Goal: Task Accomplishment & Management: Use online tool/utility

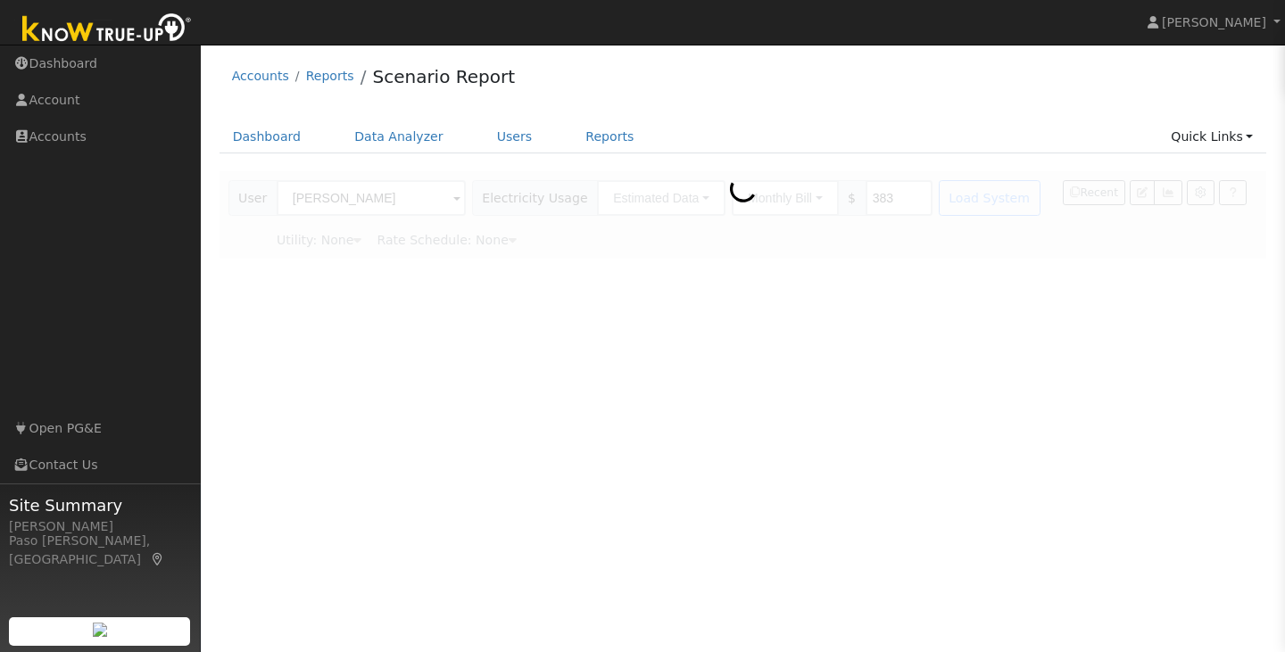
type input "Pacific Gas & Electric"
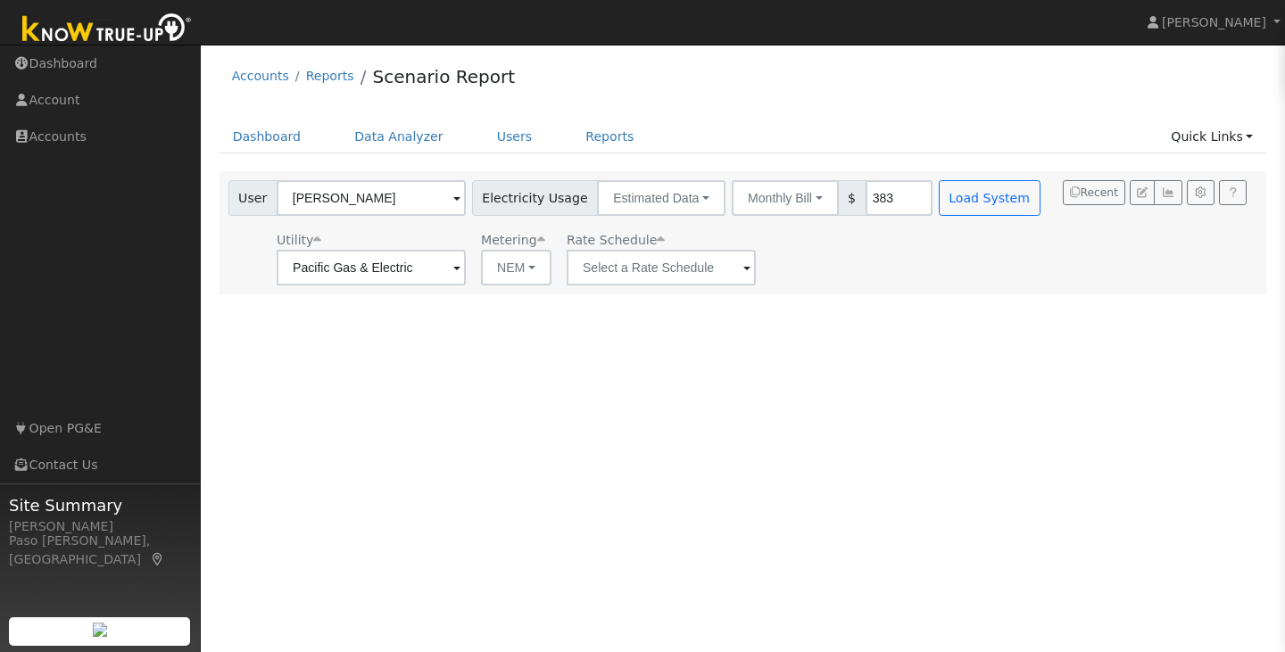
click at [636, 118] on div "Accounts Reports Scenario Report Dashboard Data Analyzer Users Reports Quick Li…" at bounding box center [743, 174] width 1066 height 241
click at [65, 70] on link "Dashboard" at bounding box center [100, 63] width 201 height 37
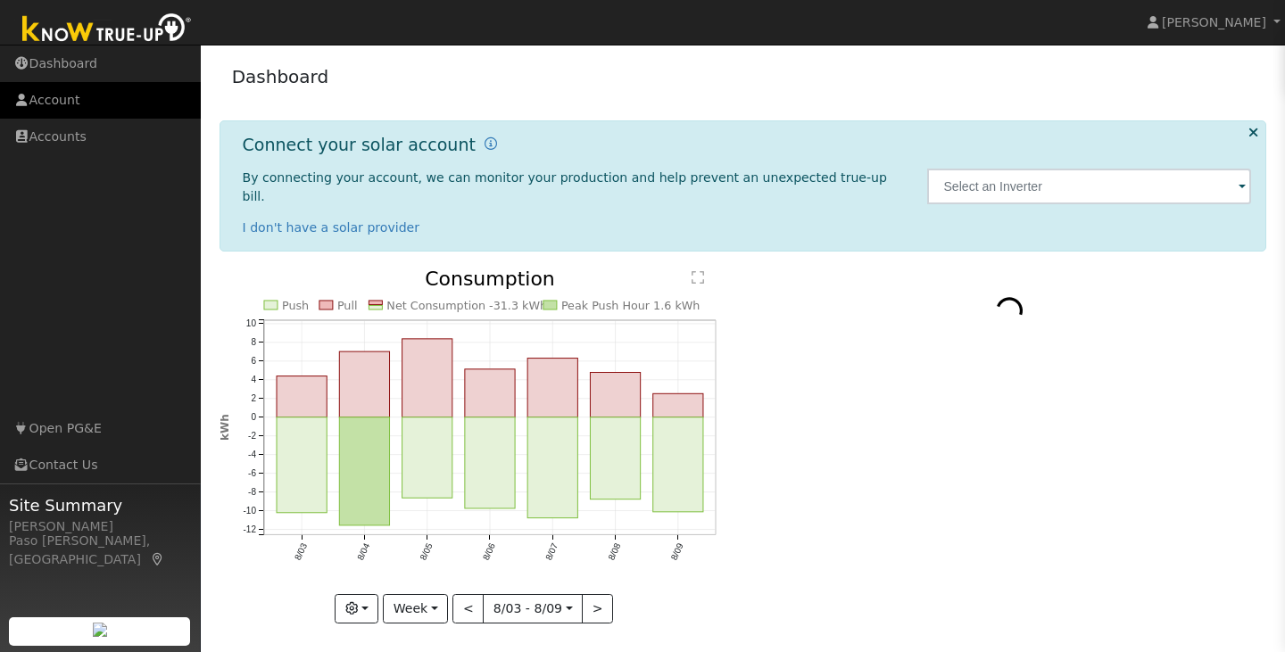
click at [49, 98] on link "Account" at bounding box center [100, 100] width 201 height 37
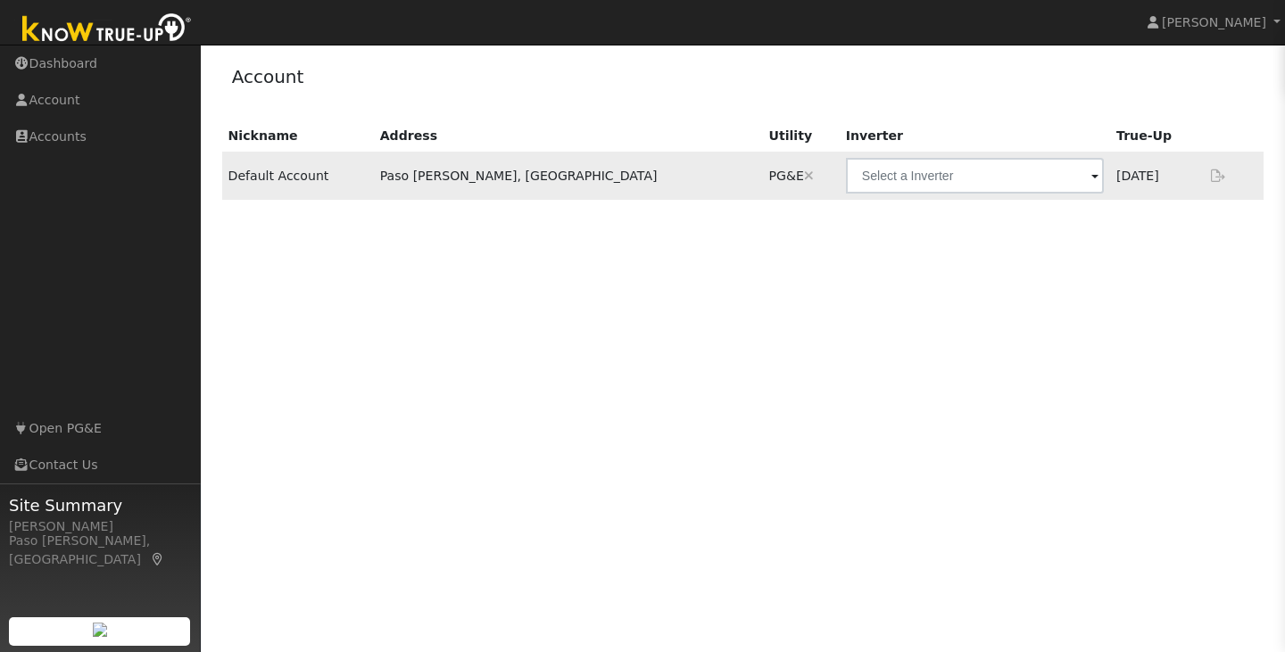
click at [310, 180] on td "Default Account" at bounding box center [298, 176] width 152 height 48
click at [96, 132] on link "Accounts" at bounding box center [100, 137] width 201 height 37
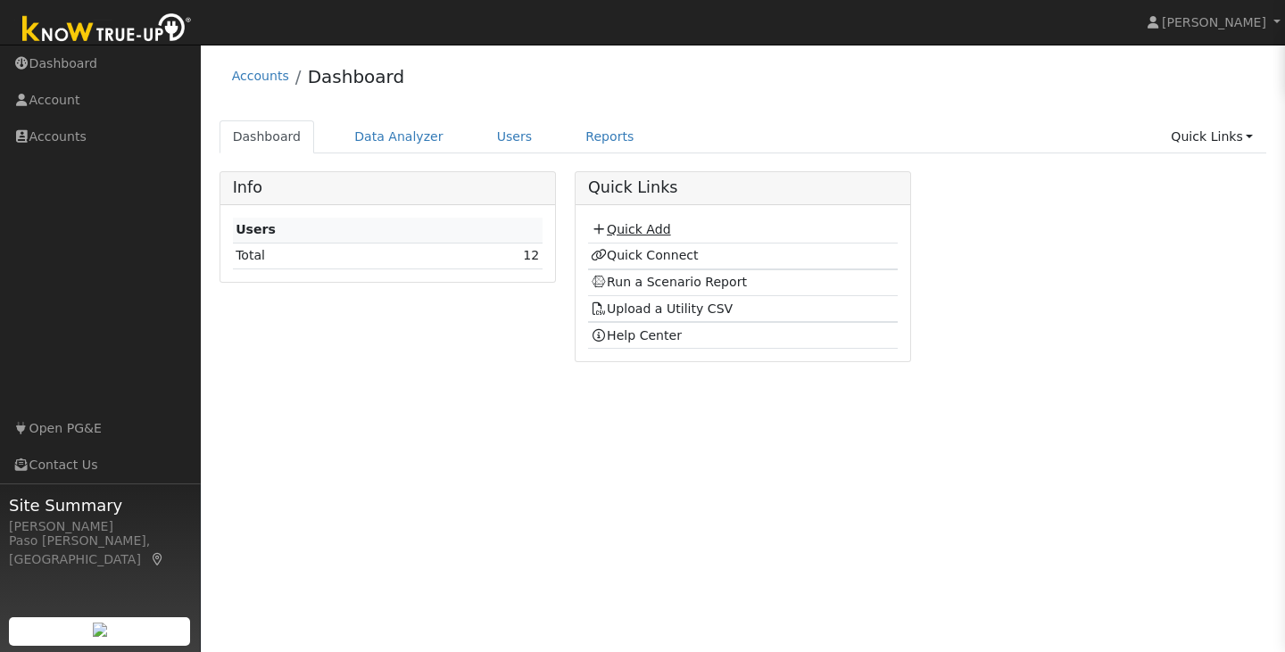
click at [630, 236] on link "Quick Add" at bounding box center [630, 229] width 79 height 14
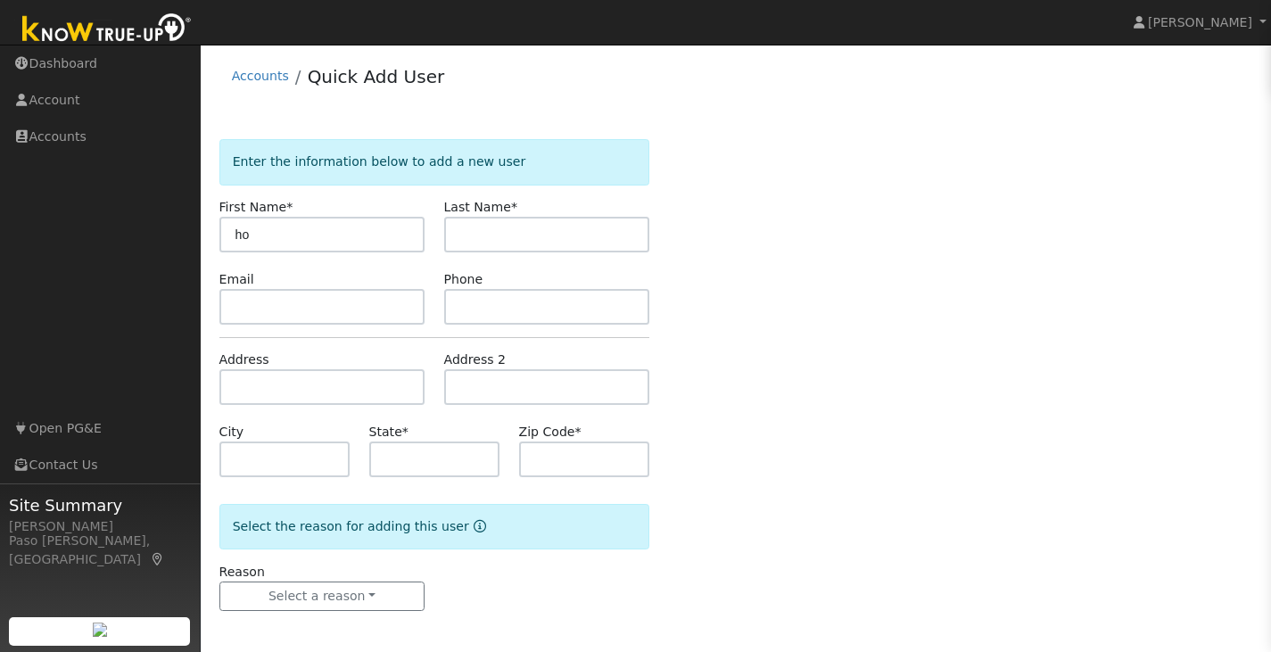
type input "ho"
click at [455, 226] on input "text" at bounding box center [547, 235] width 206 height 36
type input "cho"
click at [787, 282] on div "Enter the information below to add a new user First Name * ho Last Name * cho E…" at bounding box center [736, 393] width 1034 height 508
click at [758, 452] on div "Enter the information below to add a new user First Name * ho Last Name * cho E…" at bounding box center [736, 393] width 1034 height 508
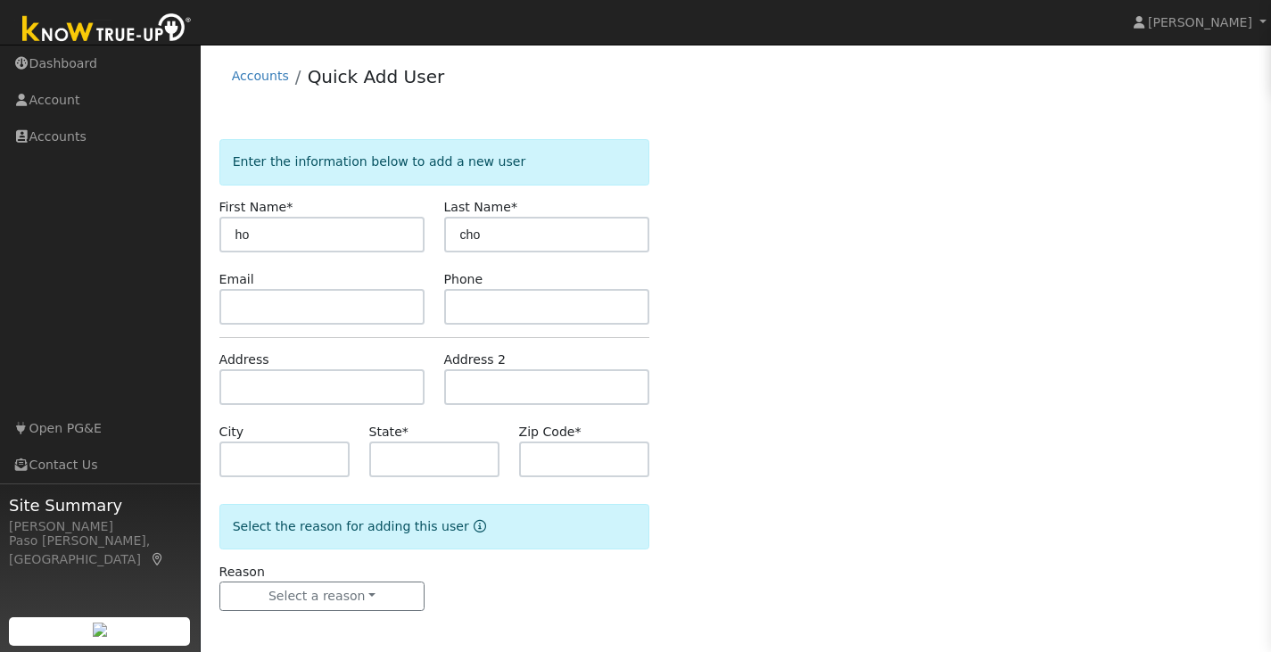
scroll to position [4, 0]
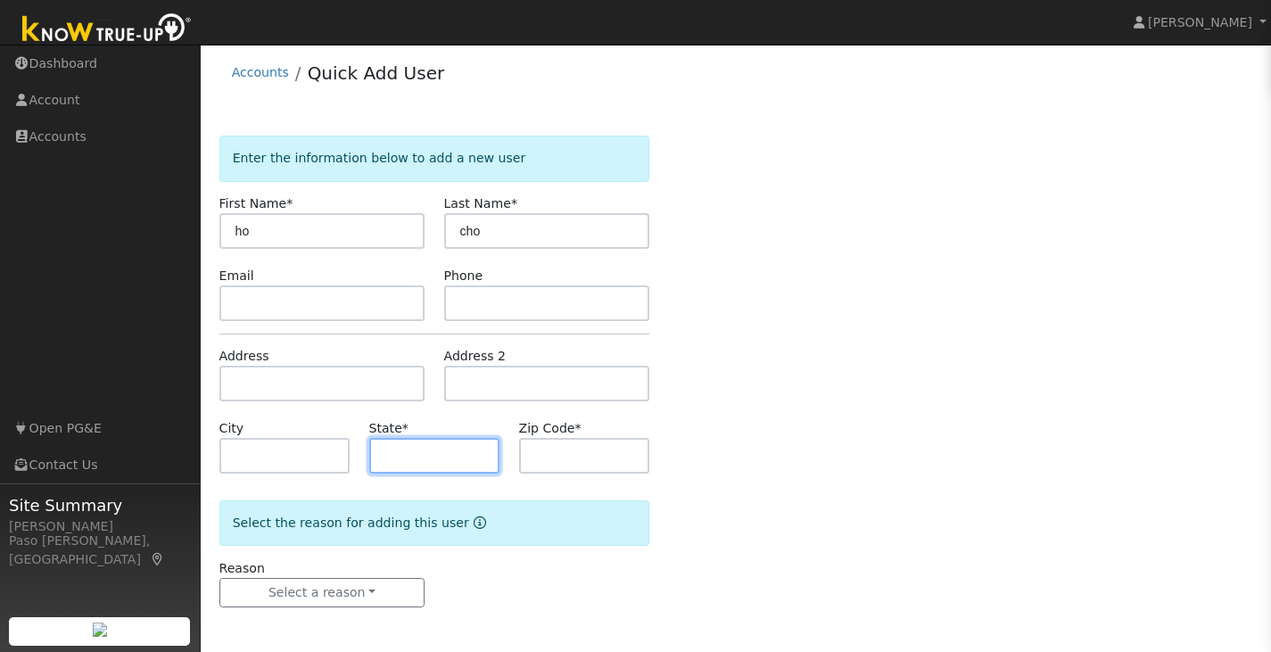
click at [485, 443] on input "text" at bounding box center [434, 456] width 131 height 36
type input "CA"
click at [539, 443] on input "text" at bounding box center [584, 456] width 131 height 36
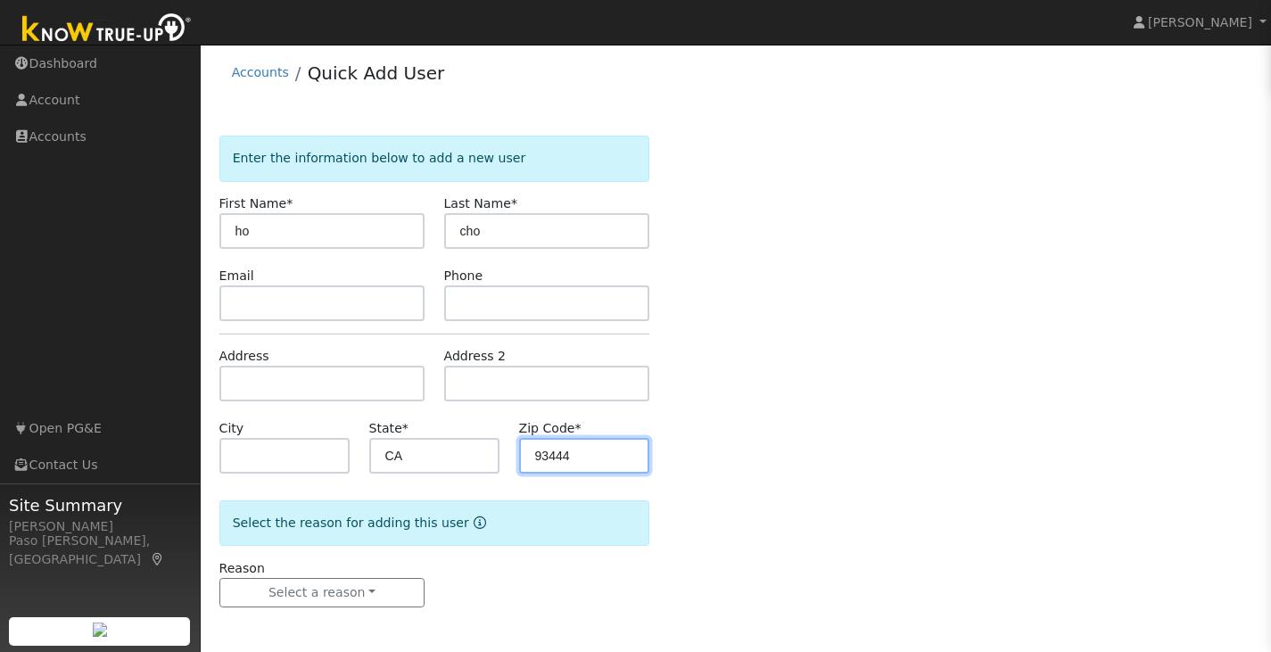
type input "93444"
click at [754, 458] on div "Enter the information below to add a new user First Name * ho Last Name * cho E…" at bounding box center [736, 390] width 1034 height 508
drag, startPoint x: 754, startPoint y: 458, endPoint x: 773, endPoint y: 415, distance: 46.7
click at [773, 415] on div "Enter the information below to add a new user First Name * ho Last Name * cho E…" at bounding box center [736, 390] width 1034 height 508
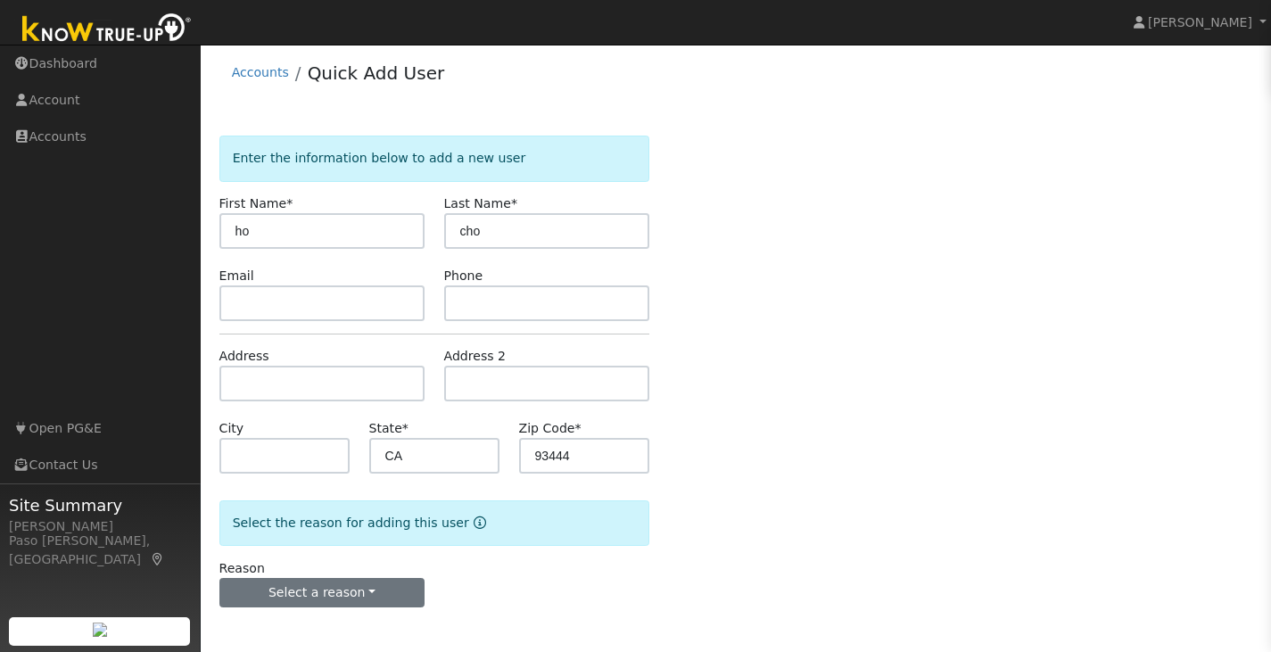
drag, startPoint x: 358, startPoint y: 576, endPoint x: 356, endPoint y: 591, distance: 15.3
click at [356, 591] on div "Reason Select a reason New lead New customer adding solar New customer has solar" at bounding box center [322, 583] width 225 height 49
click at [356, 591] on button "Select a reason" at bounding box center [322, 593] width 206 height 30
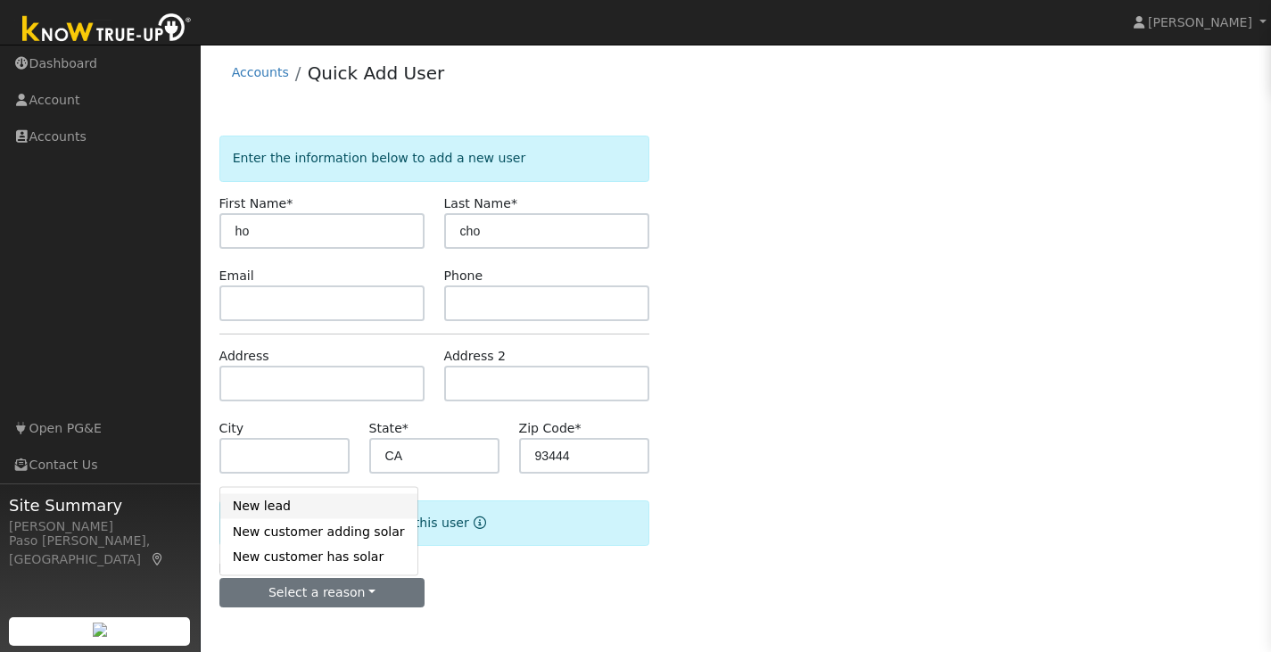
click at [308, 503] on link "New lead" at bounding box center [318, 505] width 197 height 25
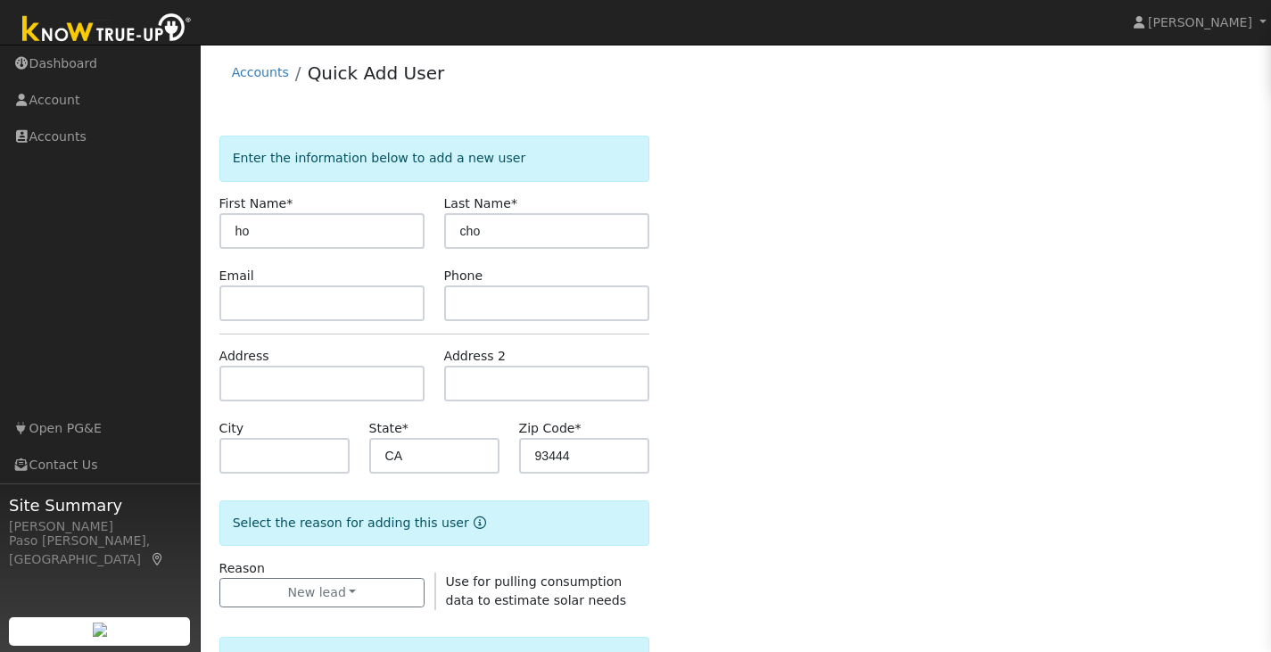
drag, startPoint x: 583, startPoint y: 558, endPoint x: 593, endPoint y: 507, distance: 52.8
click at [593, 507] on form "Enter the information below to add a new user First Name * ho Last Name * cho E…" at bounding box center [434, 645] width 431 height 1018
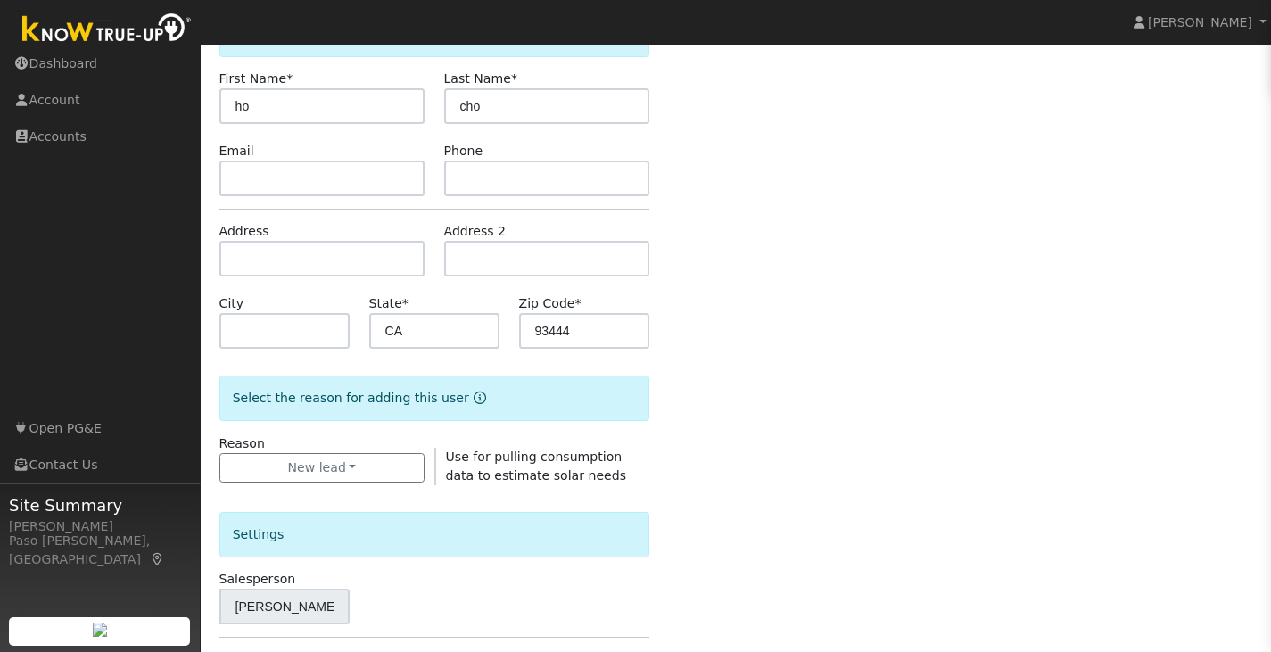
drag, startPoint x: 593, startPoint y: 507, endPoint x: 604, endPoint y: 459, distance: 49.3
click at [604, 459] on form "Enter the information below to add a new user First Name * ho Last Name * cho E…" at bounding box center [434, 520] width 431 height 1018
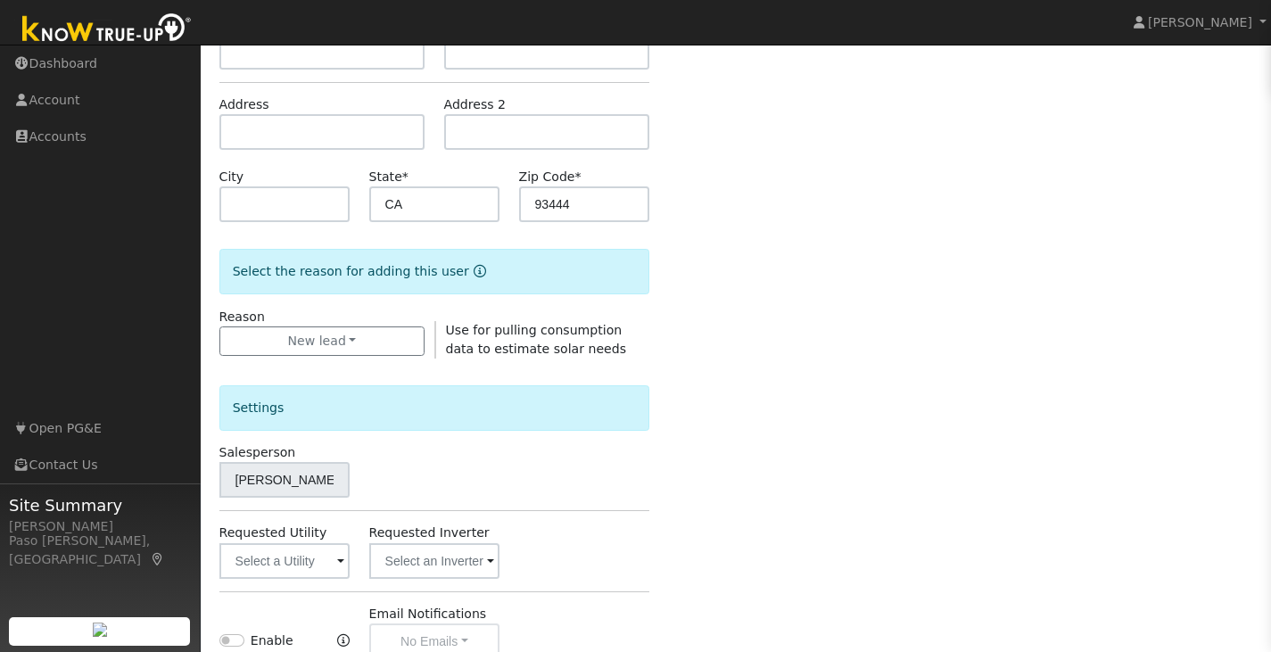
drag, startPoint x: 604, startPoint y: 459, endPoint x: 664, endPoint y: 294, distance: 174.7
click at [664, 294] on div "Enter the information below to add a new user First Name * ho Last Name * cho E…" at bounding box center [736, 393] width 1034 height 1018
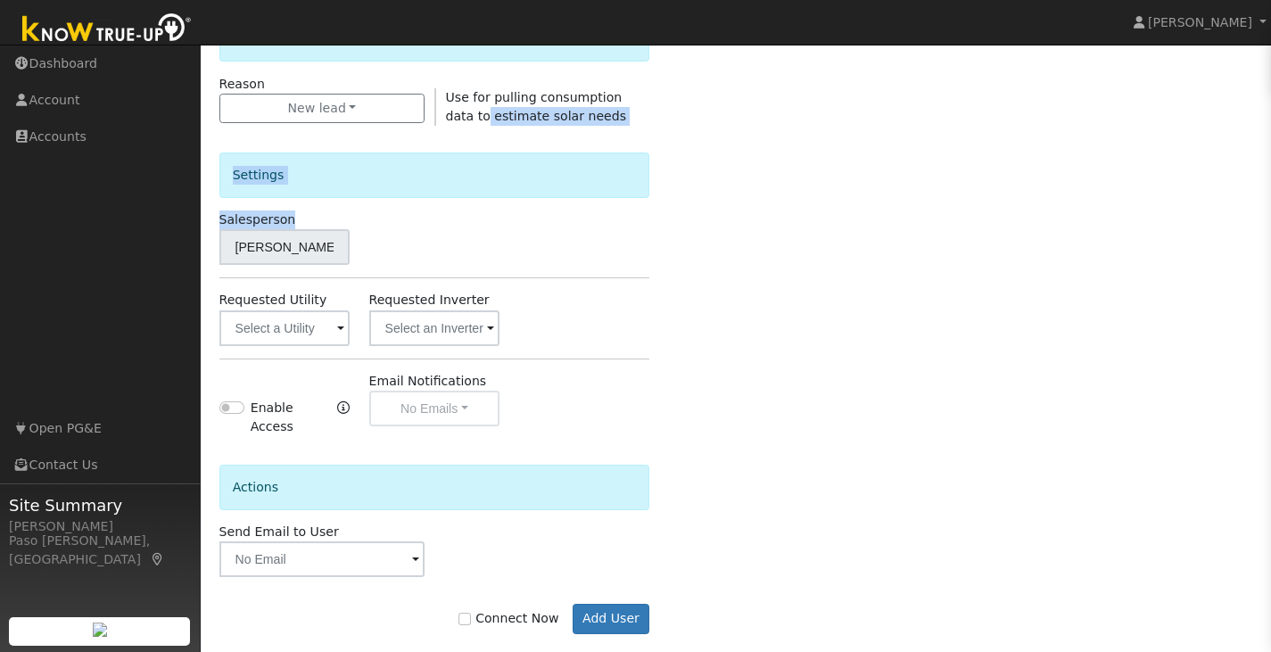
scroll to position [489, 0]
click at [471, 612] on input "Connect Now" at bounding box center [465, 618] width 12 height 12
checkbox input "true"
click at [592, 603] on button "Add User" at bounding box center [612, 618] width 78 height 30
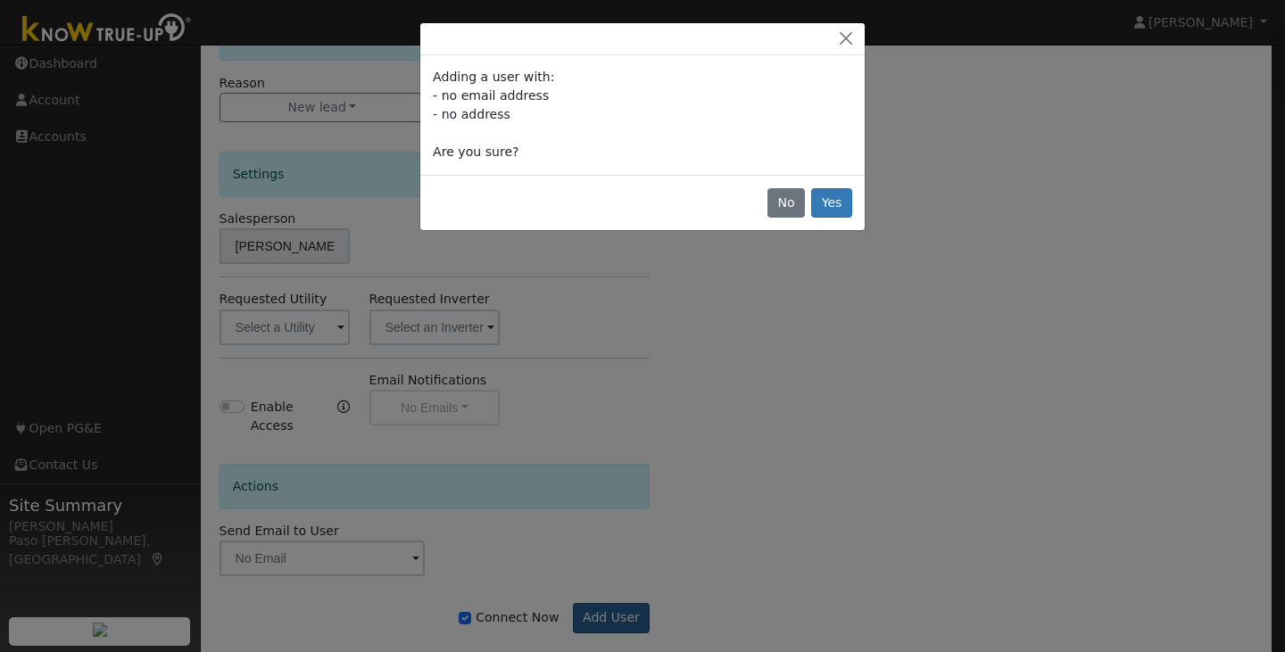
click at [592, 599] on div "Adding a user with: - no email address - no address Are you sure? No Yes" at bounding box center [642, 326] width 1285 height 652
click at [790, 336] on div "Adding a user with: - no email address - no address Are you sure? No Yes" at bounding box center [642, 326] width 1285 height 652
click at [839, 207] on button "Yes" at bounding box center [831, 203] width 41 height 30
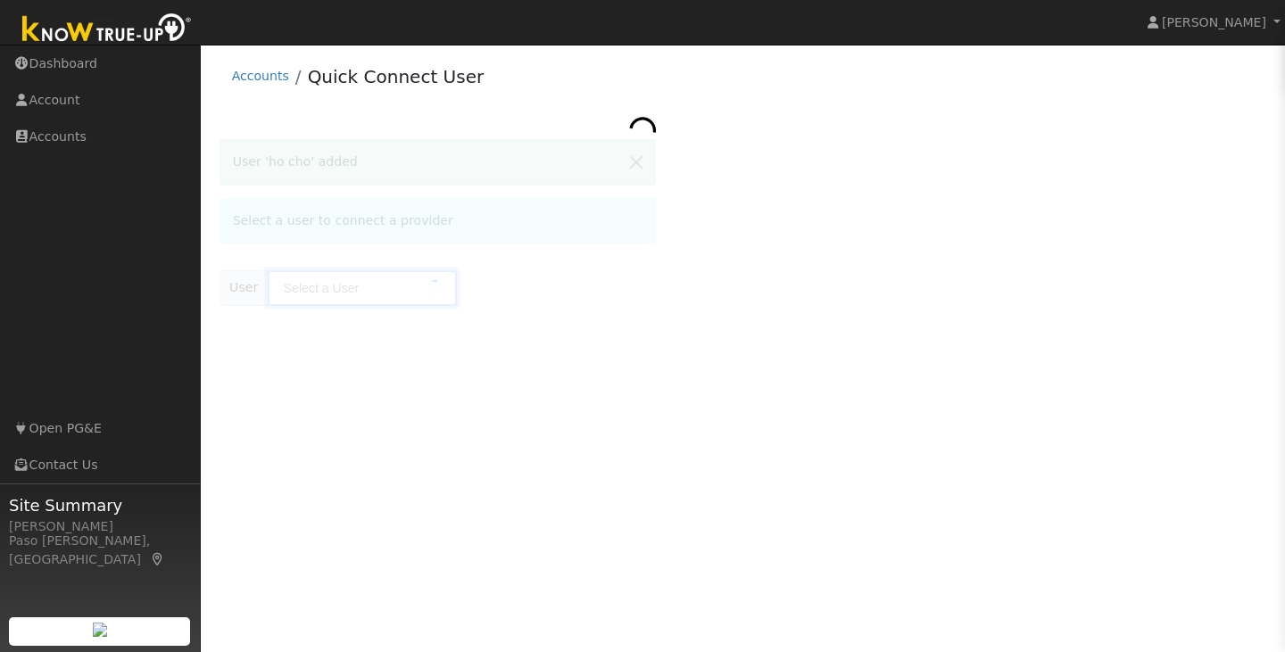
type input "ho cho"
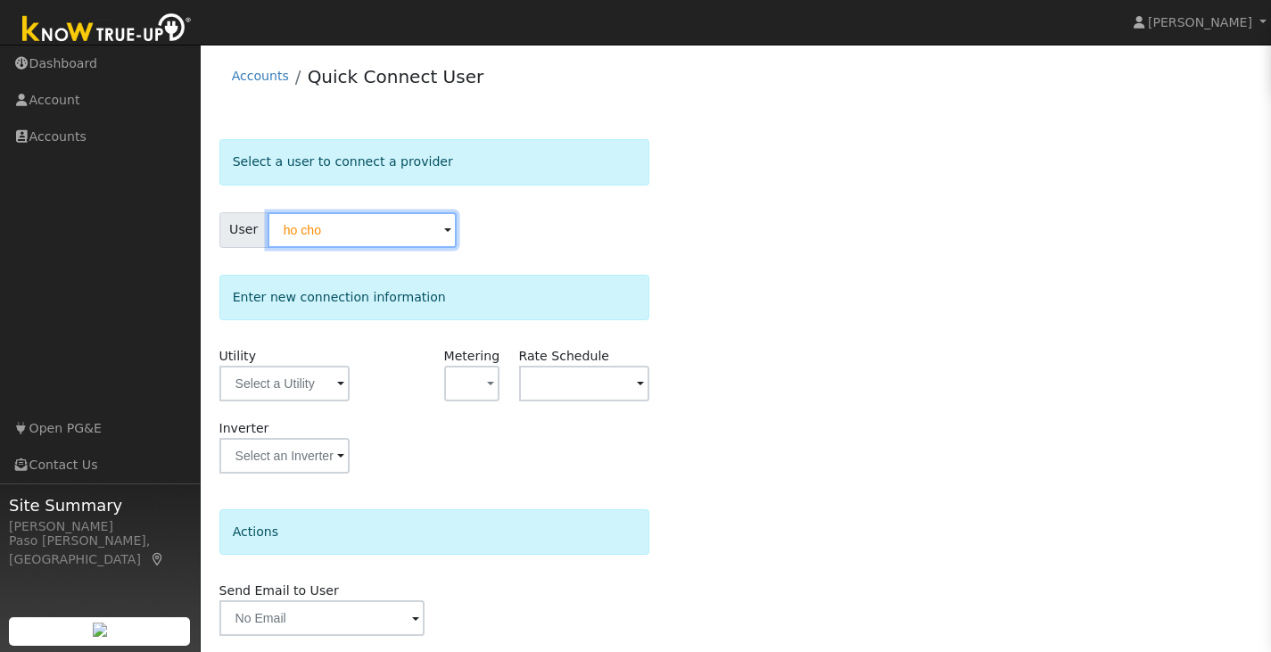
scroll to position [59, 0]
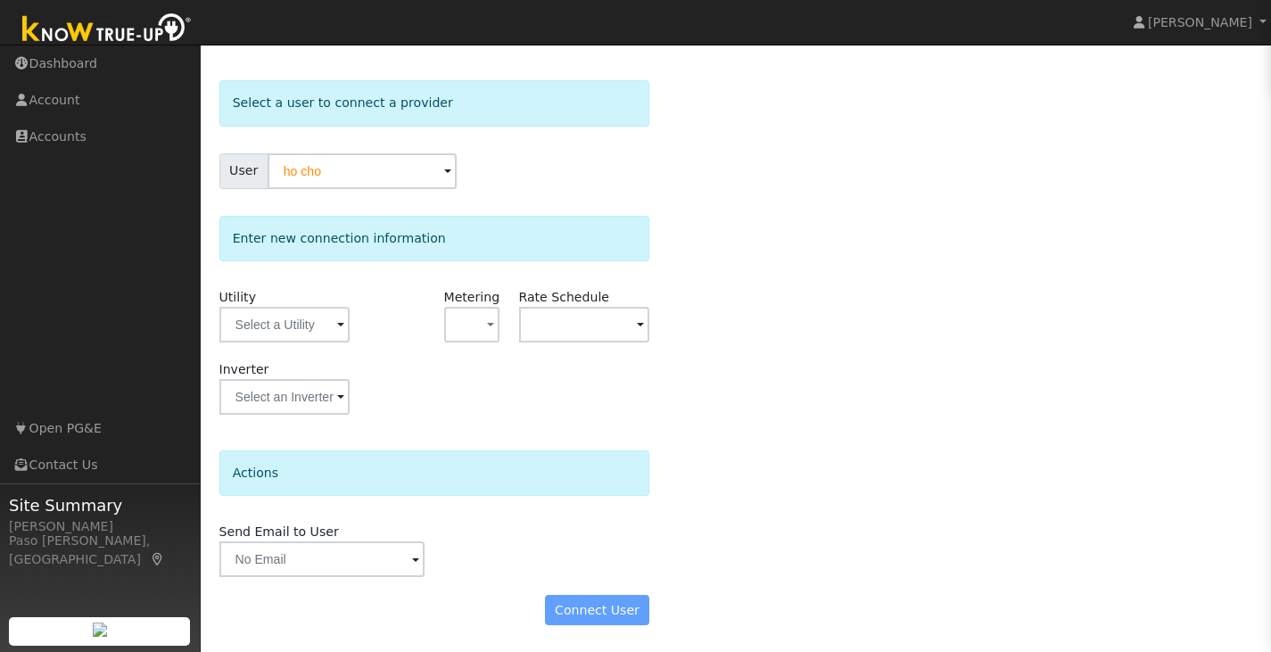
click at [594, 596] on div "Connect User" at bounding box center [435, 610] width 450 height 30
click at [343, 339] on input "text" at bounding box center [284, 325] width 131 height 36
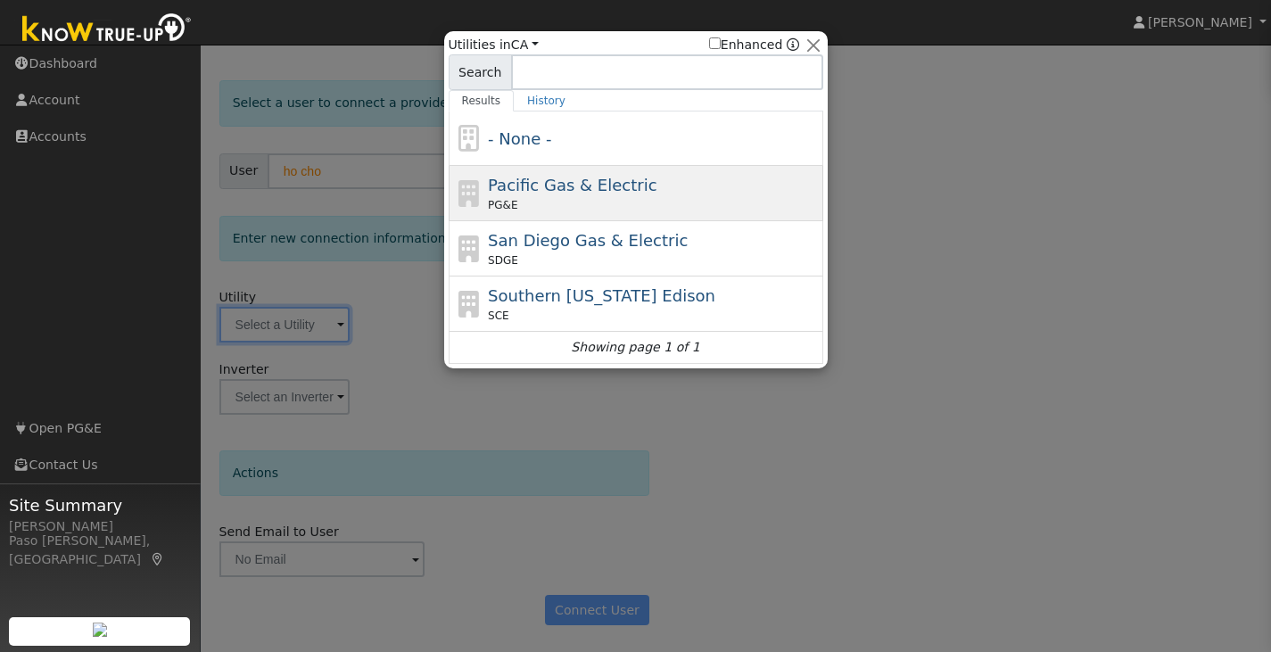
click at [562, 206] on div "PG&E" at bounding box center [653, 205] width 331 height 16
type input "PG&E"
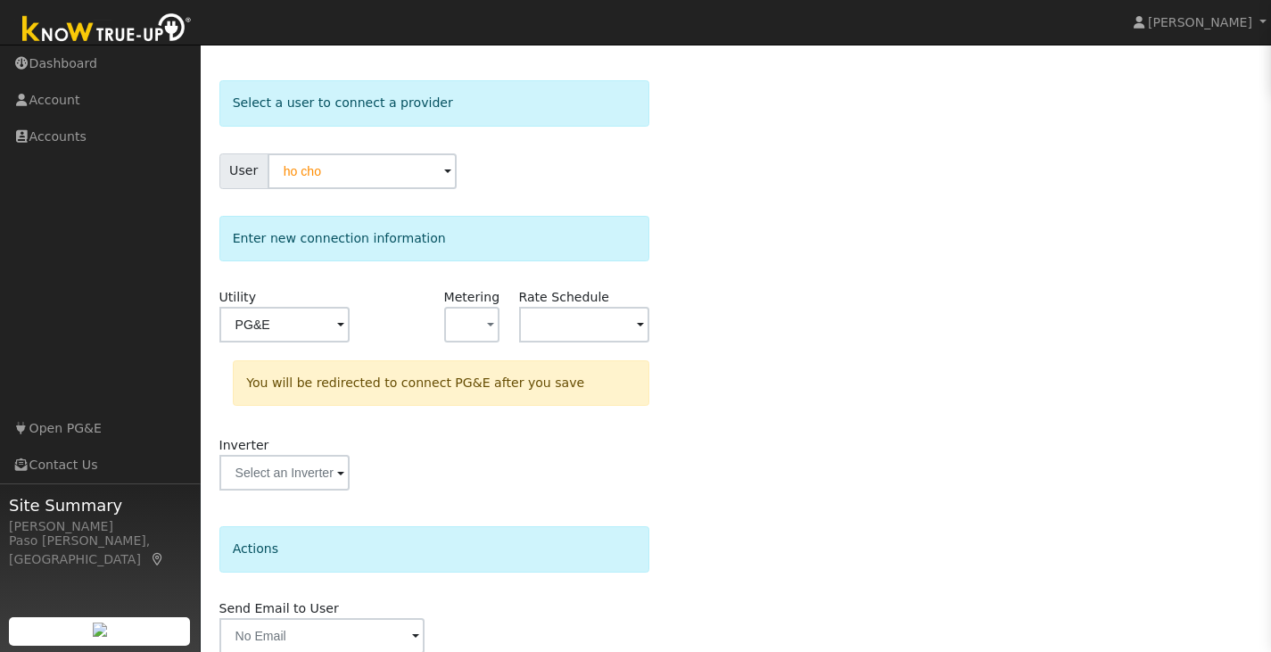
drag, startPoint x: 591, startPoint y: 529, endPoint x: 595, endPoint y: 501, distance: 28.0
click at [595, 501] on form "Select a user to connect a provider User ho cho Account Default Account Default…" at bounding box center [434, 399] width 431 height 639
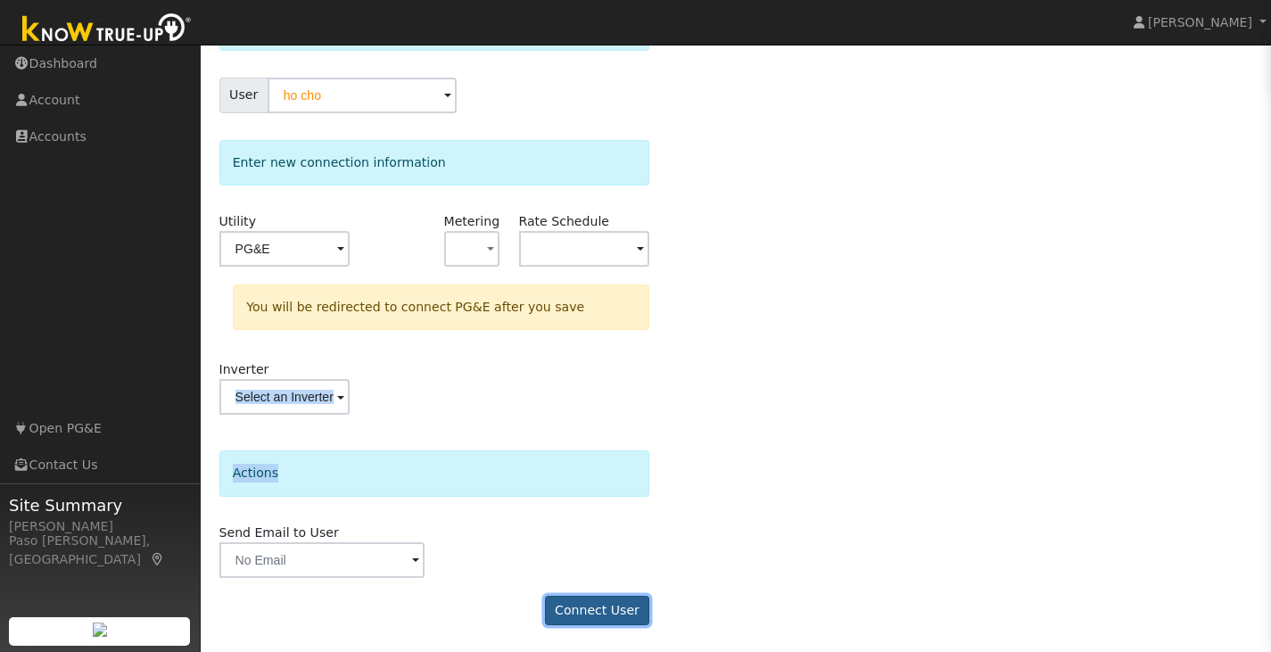
click at [595, 602] on button "Connect User" at bounding box center [597, 611] width 105 height 30
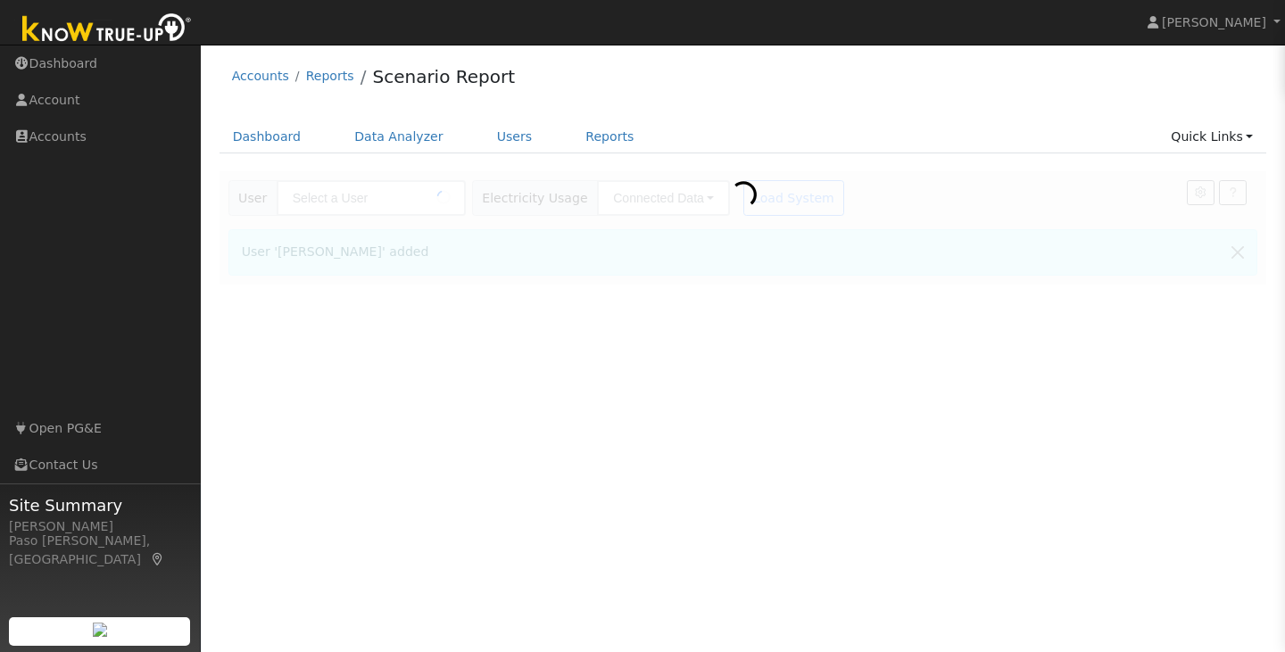
type input "[PERSON_NAME]"
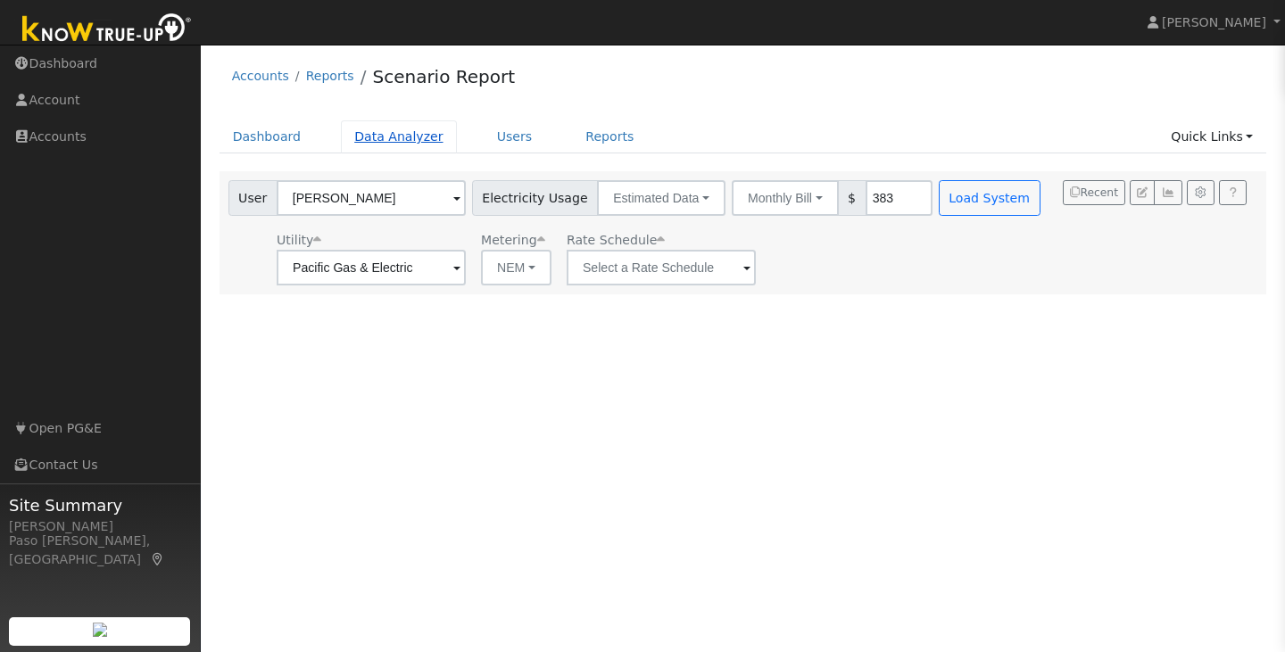
click at [386, 148] on link "Data Analyzer" at bounding box center [399, 136] width 116 height 33
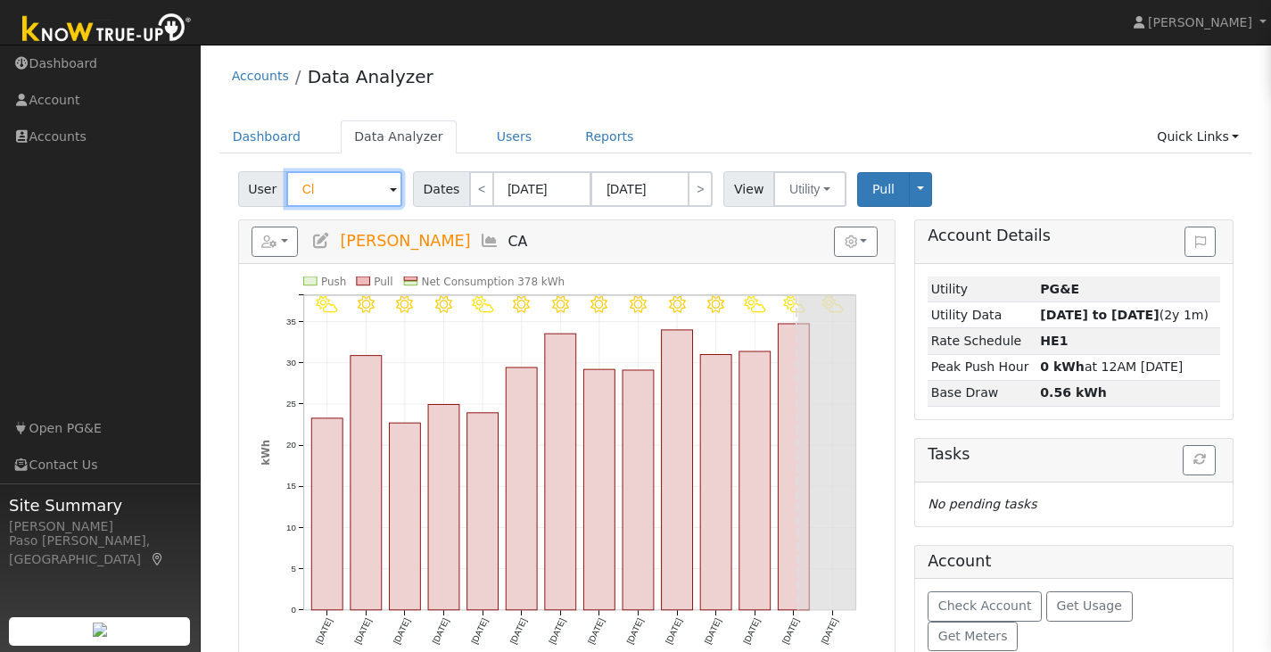
type input "C"
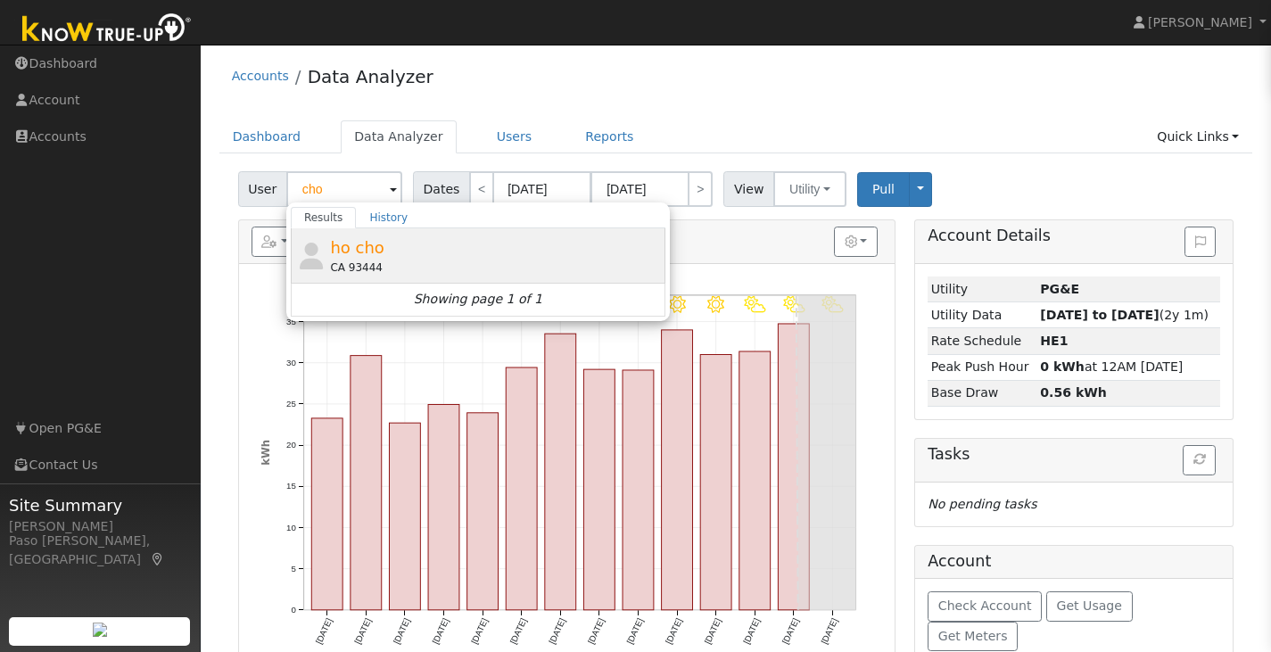
click at [316, 260] on icon at bounding box center [311, 256] width 30 height 27
type input "ho cho"
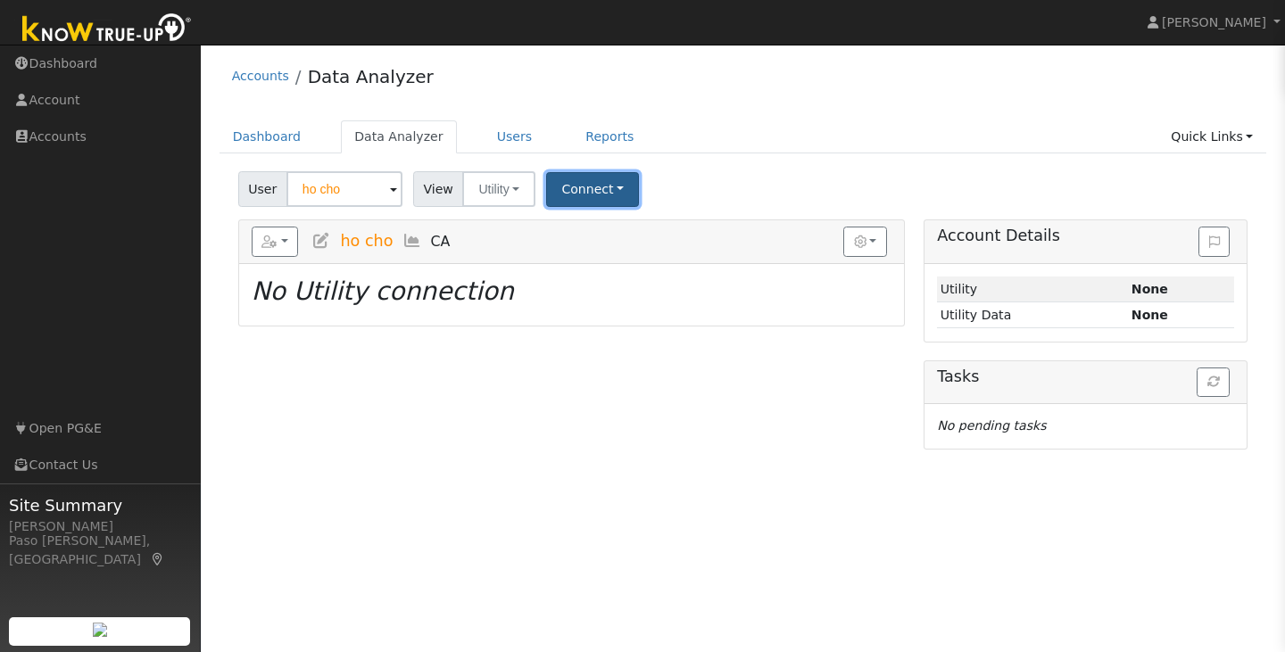
click at [586, 192] on button "Connect" at bounding box center [592, 189] width 93 height 35
click at [594, 219] on link "Select a Provider" at bounding box center [617, 228] width 139 height 25
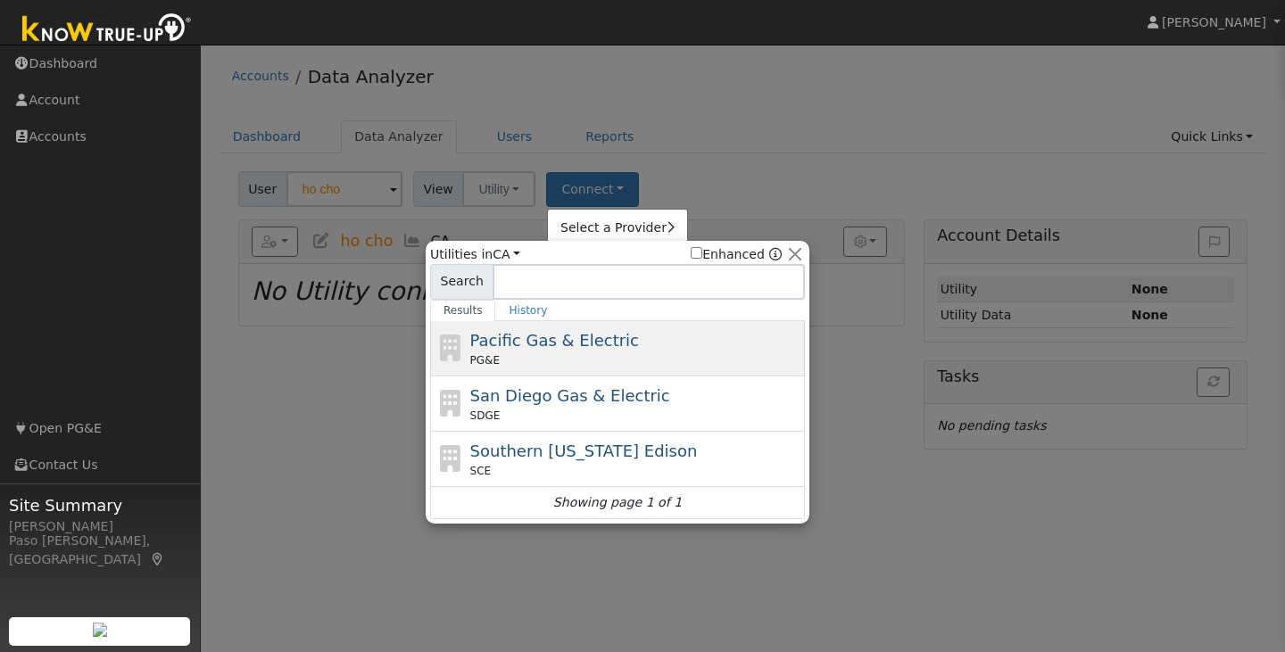
click at [591, 376] on div "Pacific Gas & Electric PG&E" at bounding box center [617, 403] width 375 height 55
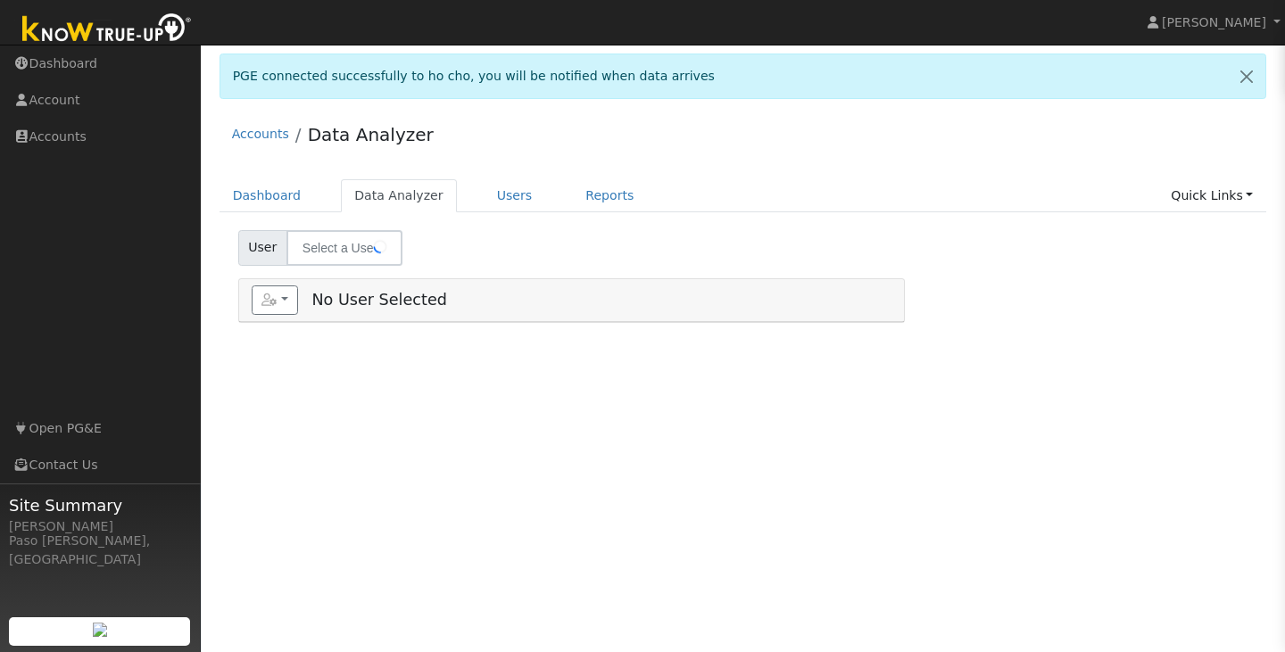
type input "ho cho"
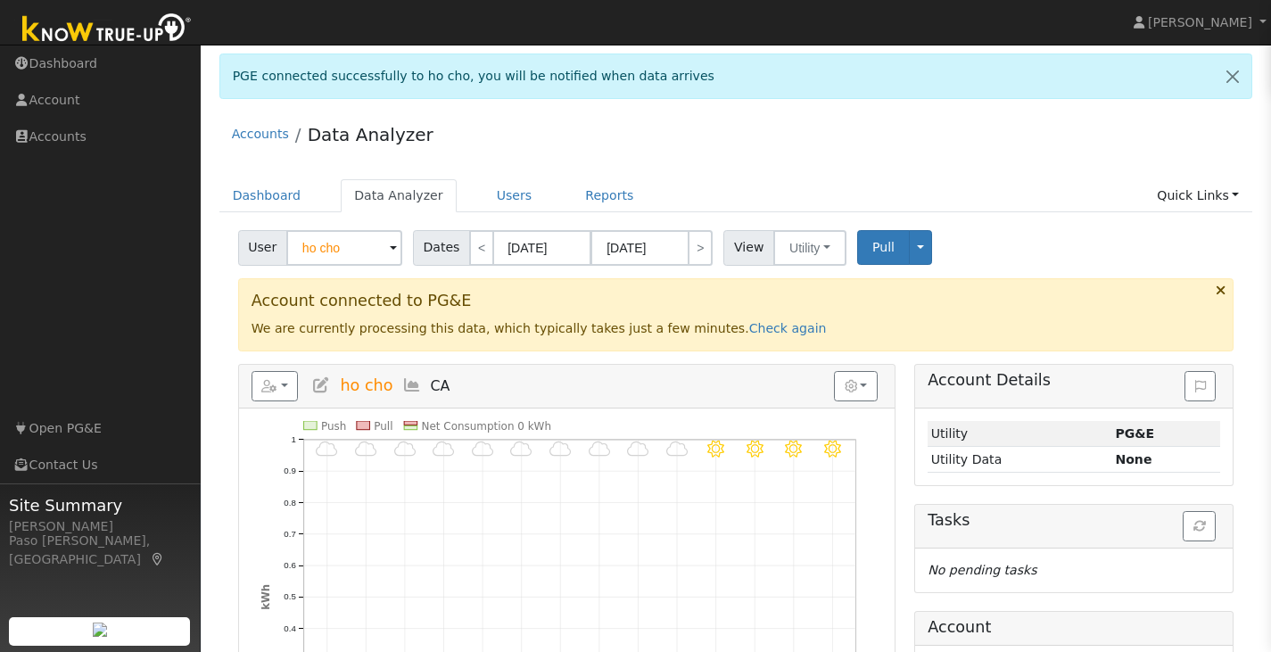
click at [319, 64] on div "PGE connected successfully to ho cho, you will be notified when data arrives" at bounding box center [736, 76] width 1034 height 45
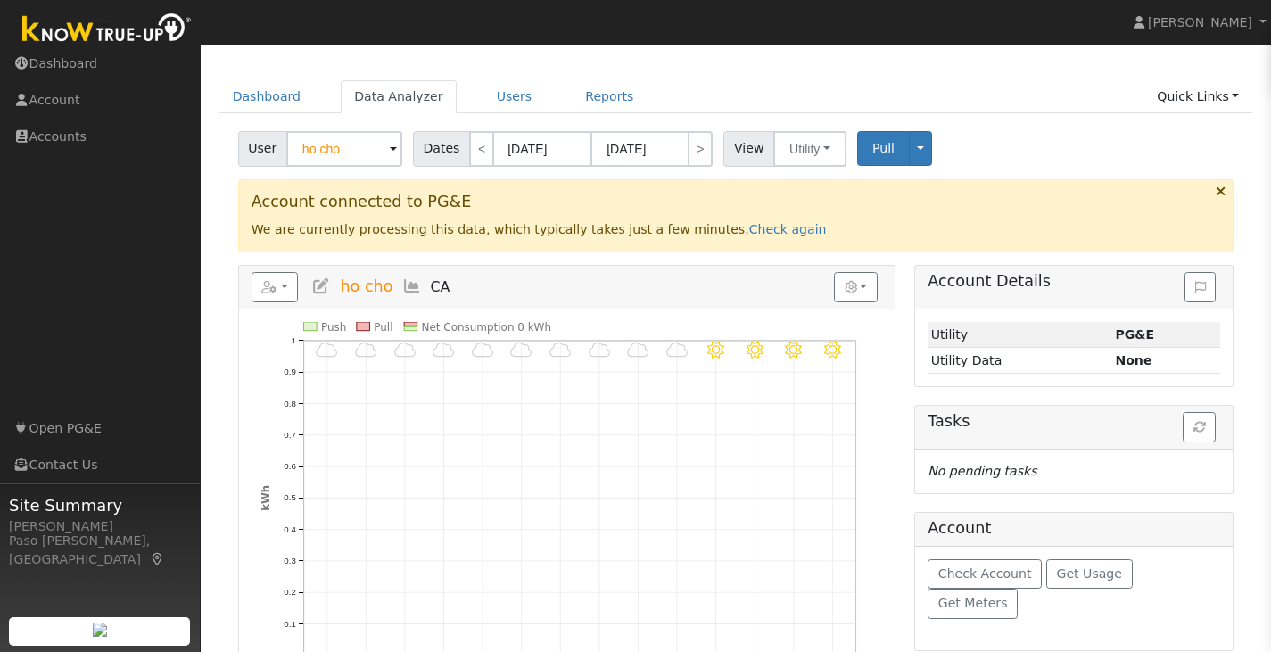
scroll to position [105, 0]
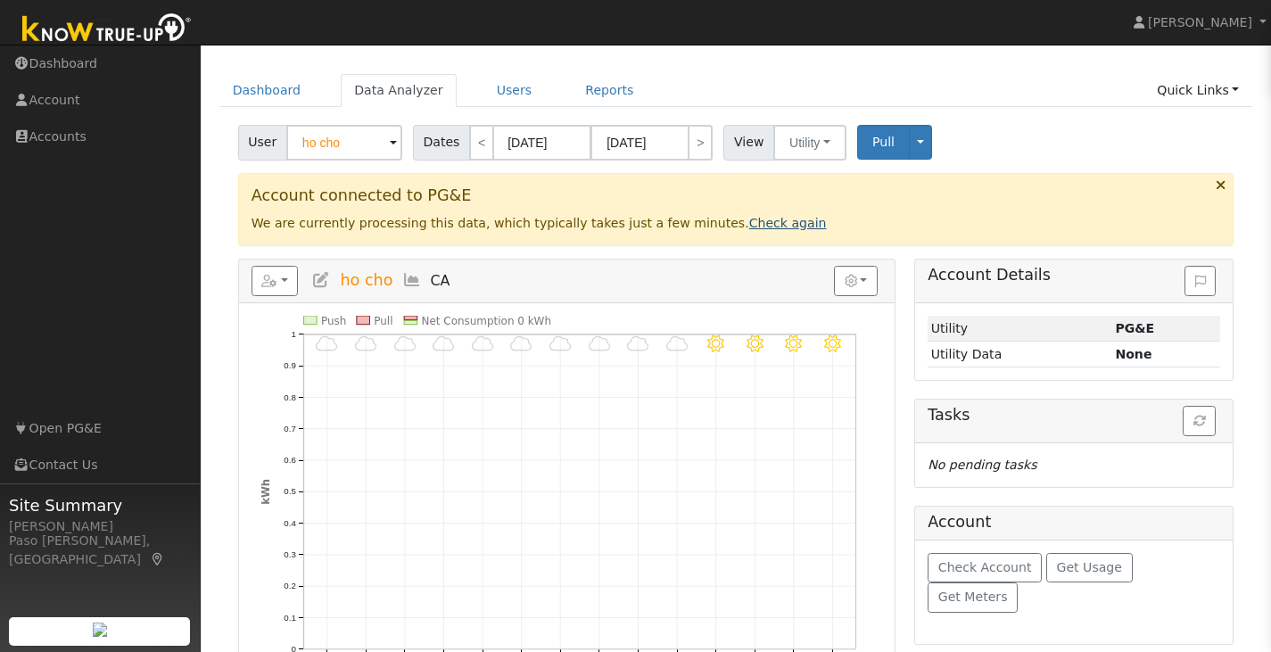
click at [749, 220] on link "Check again" at bounding box center [788, 223] width 78 height 14
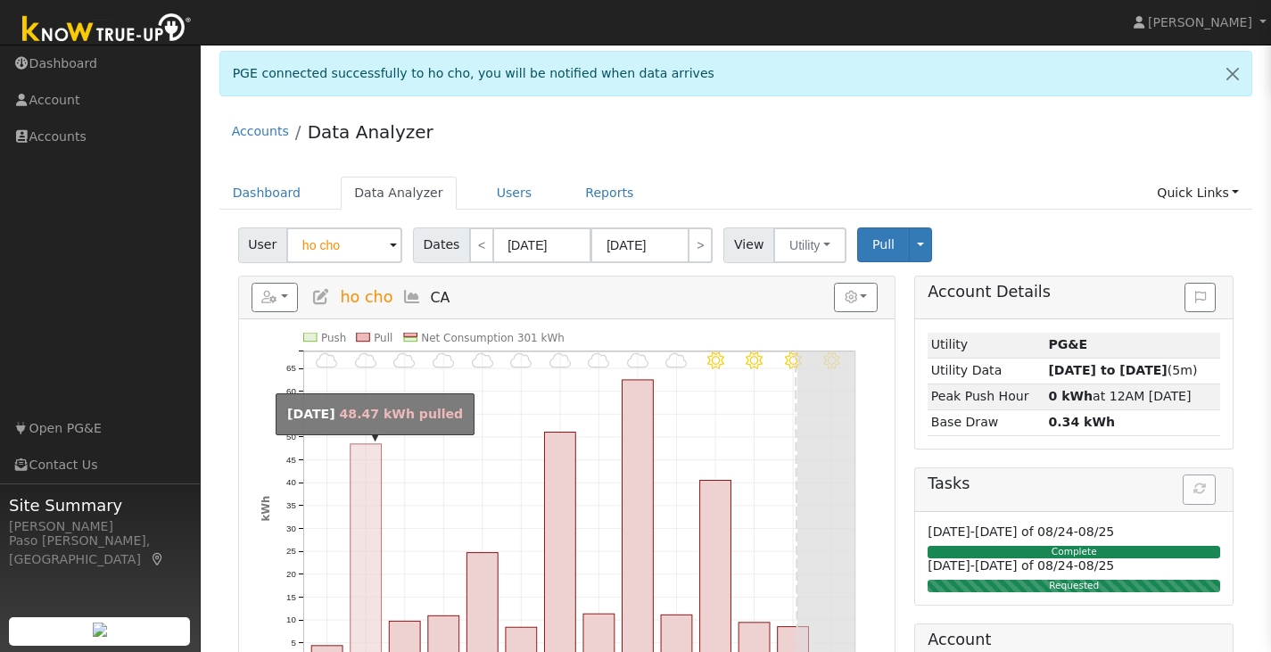
scroll to position [1, 0]
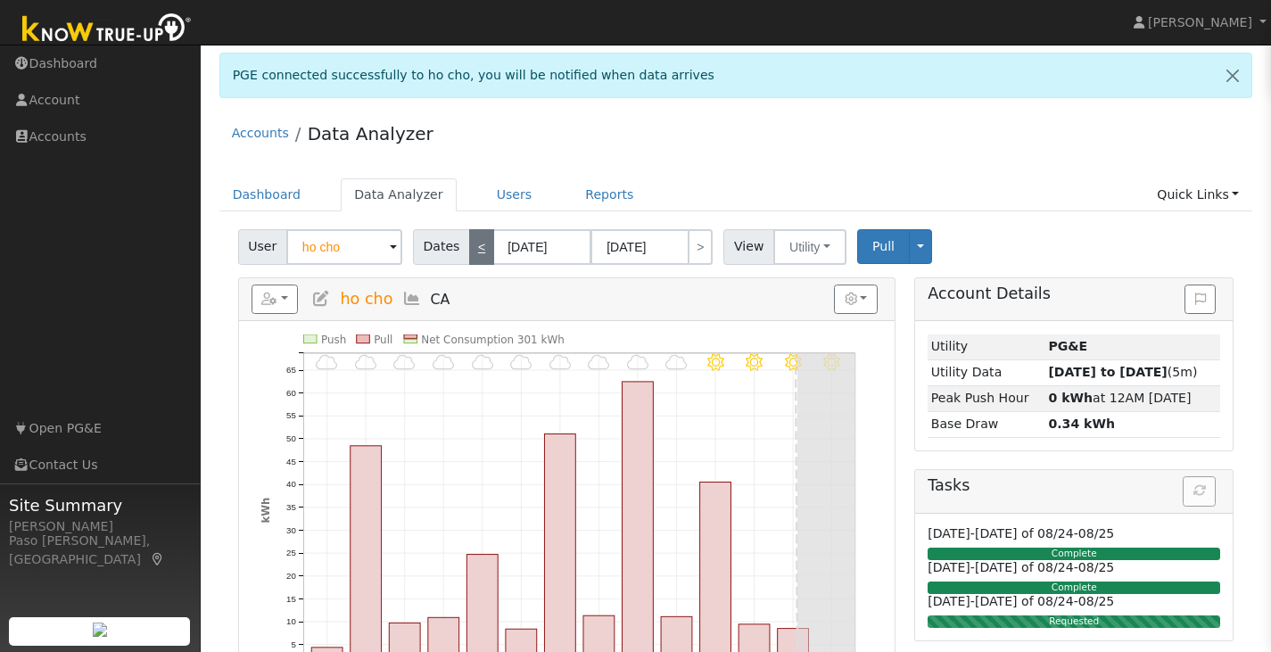
drag, startPoint x: 472, startPoint y: 247, endPoint x: 475, endPoint y: 232, distance: 15.4
click at [475, 232] on link "<" at bounding box center [481, 247] width 25 height 36
type input "[DATE]"
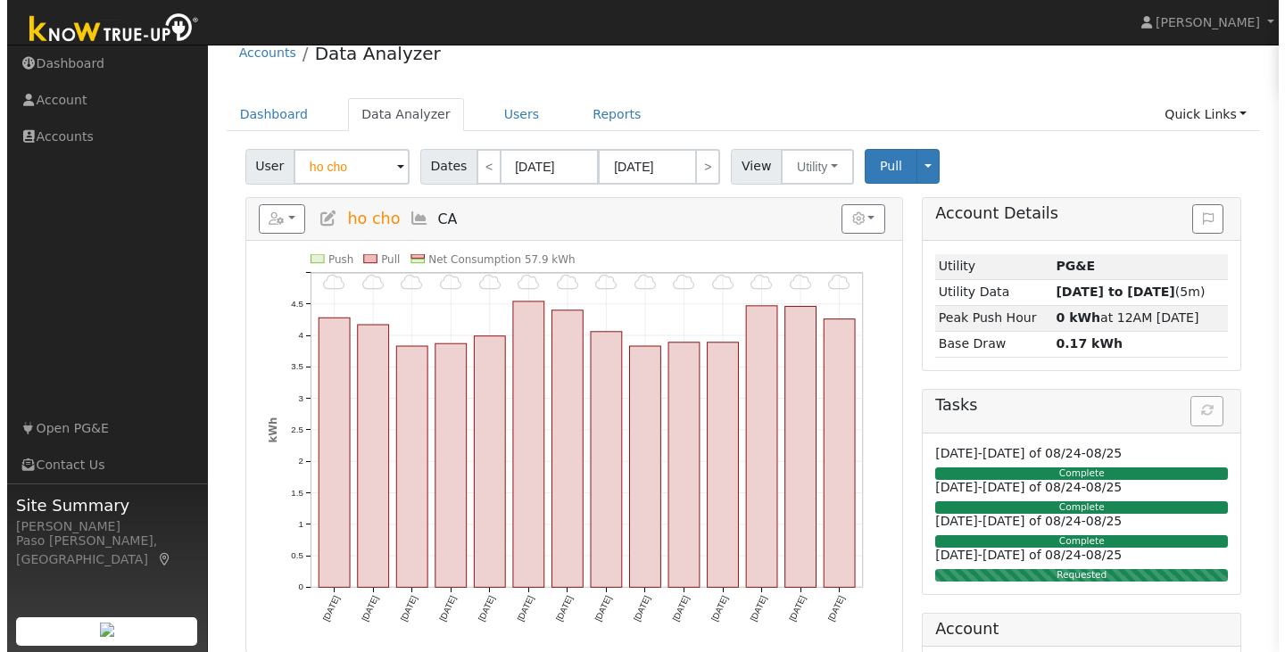
scroll to position [83, 0]
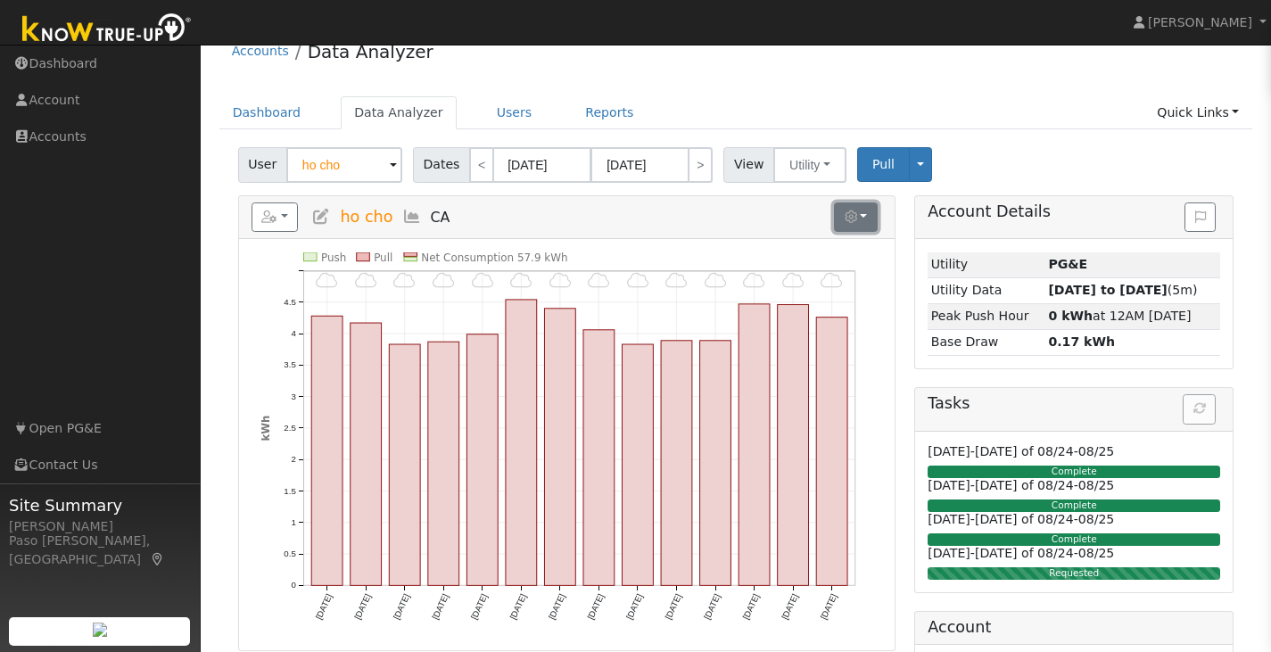
click at [868, 230] on button "button" at bounding box center [856, 217] width 44 height 30
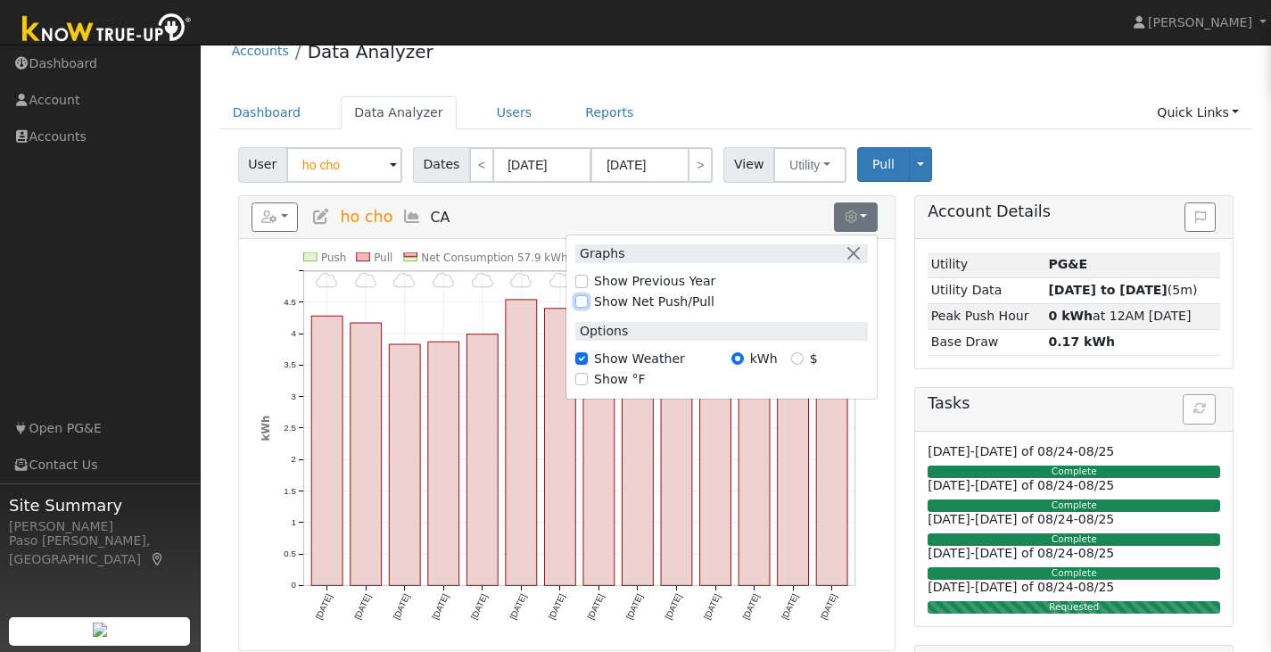
click at [586, 300] on input "Show Net Push/Pull" at bounding box center [581, 301] width 12 height 12
checkbox input "true"
click at [551, 231] on h5 "Reports Scenario Health Check Energy Audit Account Timeline User Audit Trail In…" at bounding box center [567, 217] width 631 height 30
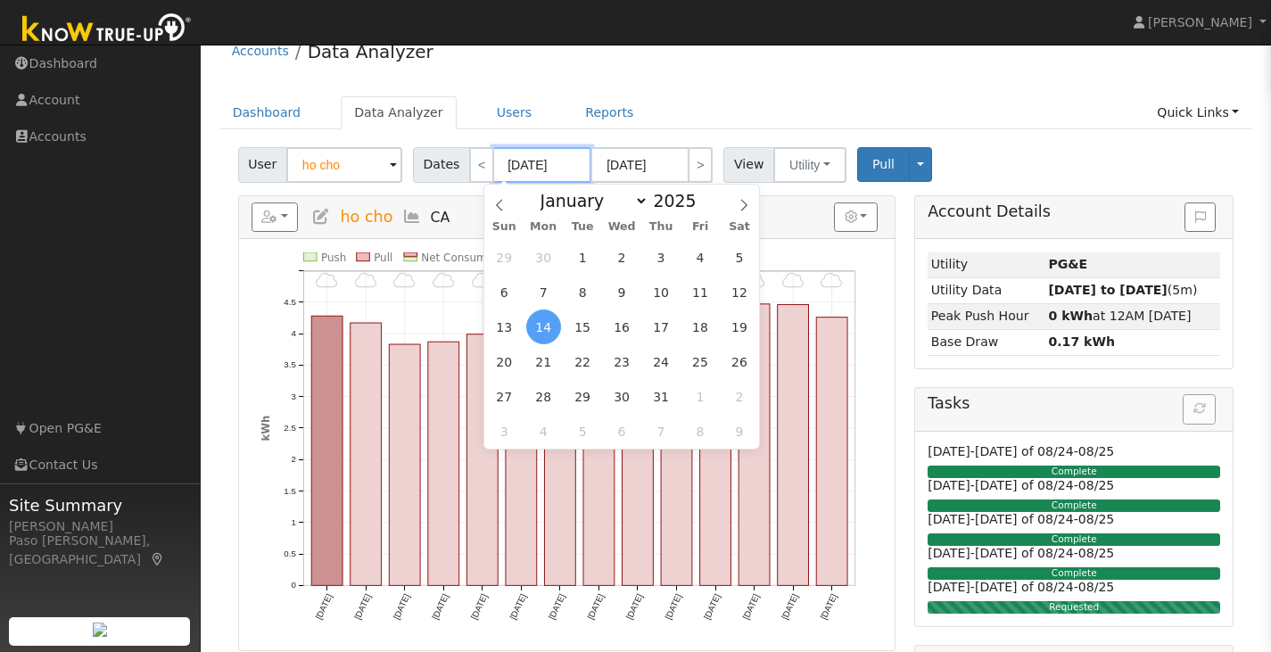
click at [550, 167] on input "[DATE]" at bounding box center [542, 165] width 98 height 36
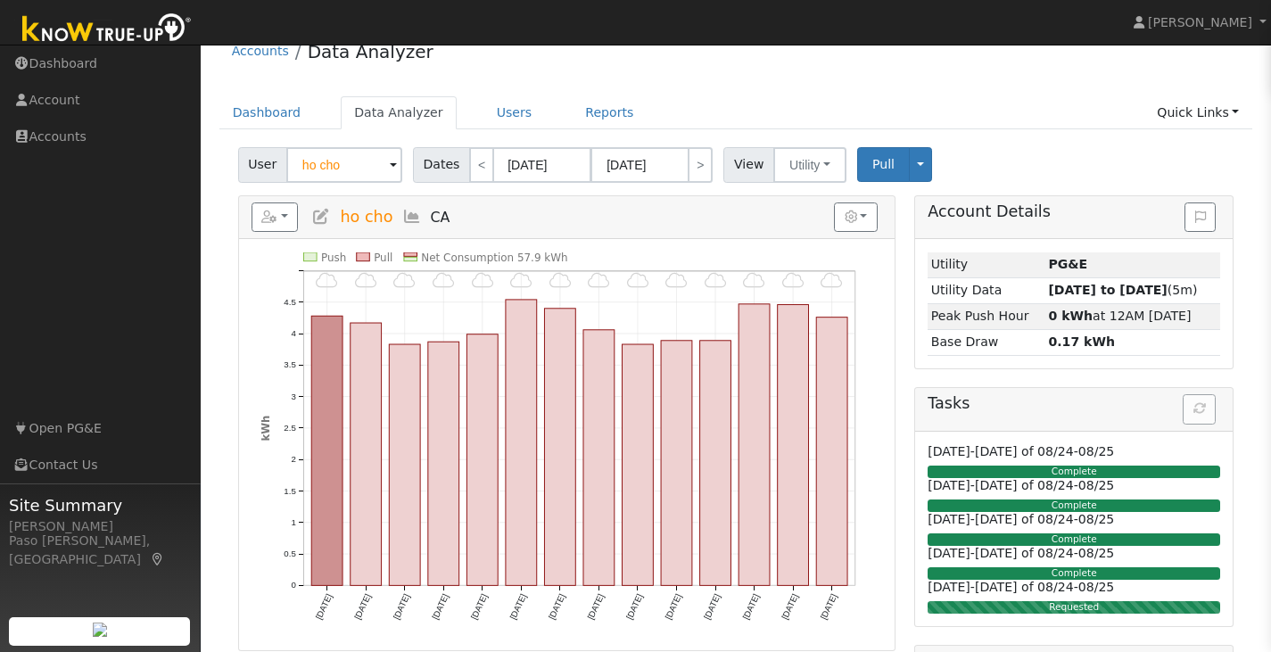
click at [645, 99] on ul "Dashboard Data Analyzer Users Reports Quick Links Quick Add Quick Connect Run a…" at bounding box center [736, 112] width 1034 height 33
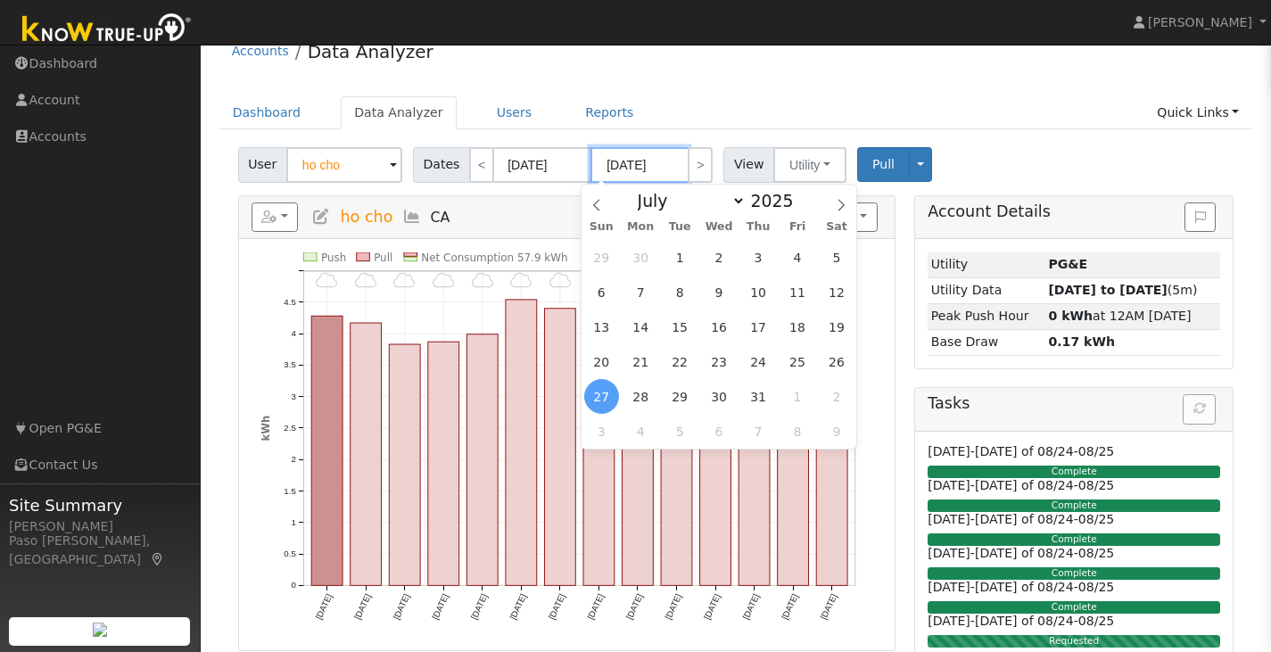
click at [670, 169] on input "[DATE]" at bounding box center [640, 165] width 98 height 36
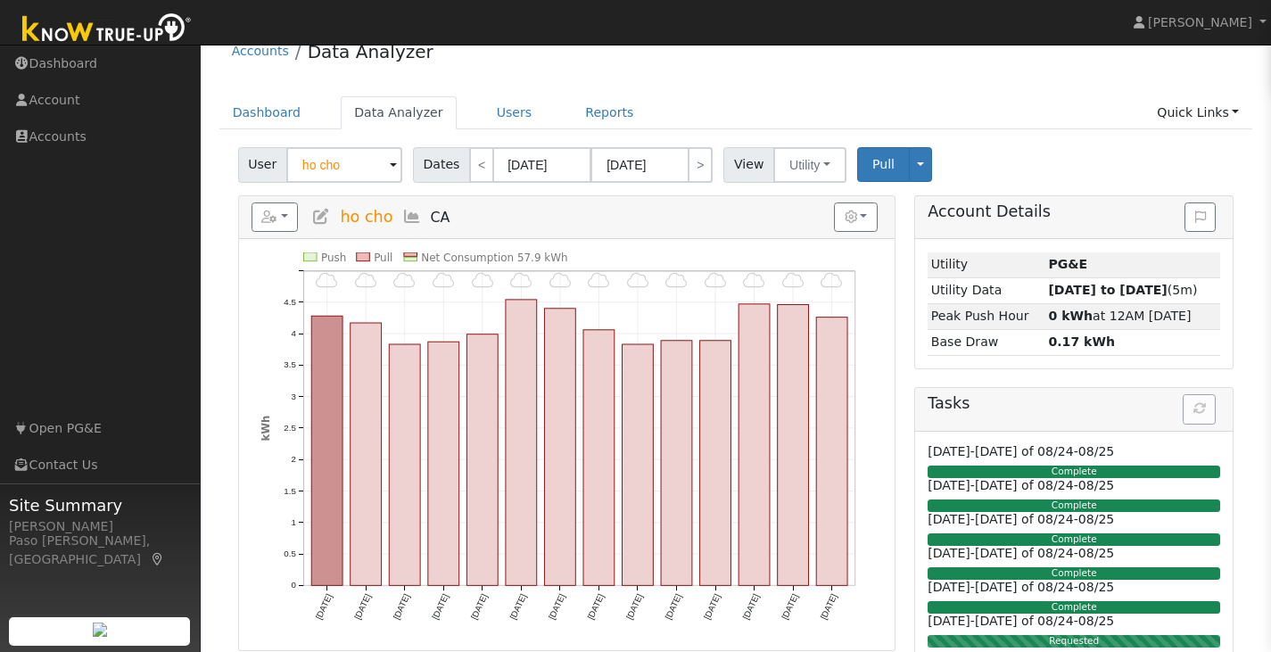
click at [703, 95] on div "Accounts Data Analyzer Dashboard Data Analyzer Users Reports Quick Links Quick …" at bounding box center [736, 423] width 1053 height 789
click at [282, 221] on button "button" at bounding box center [275, 217] width 47 height 30
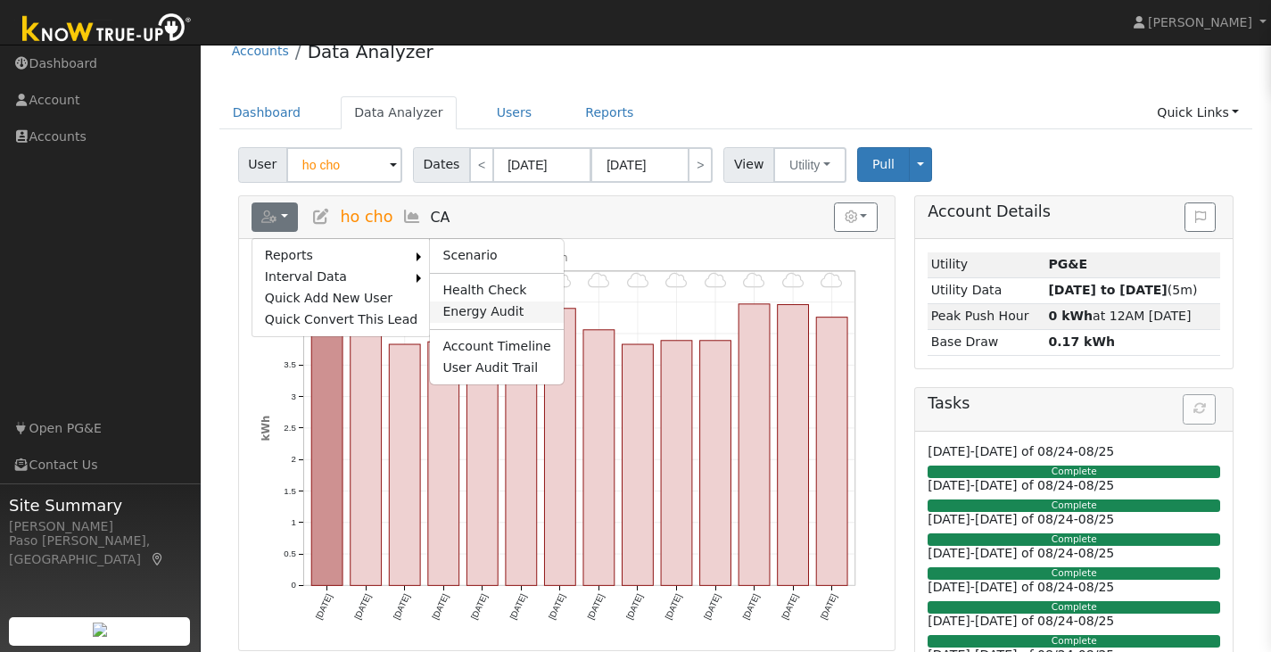
click at [477, 310] on link "Energy Audit" at bounding box center [496, 312] width 133 height 21
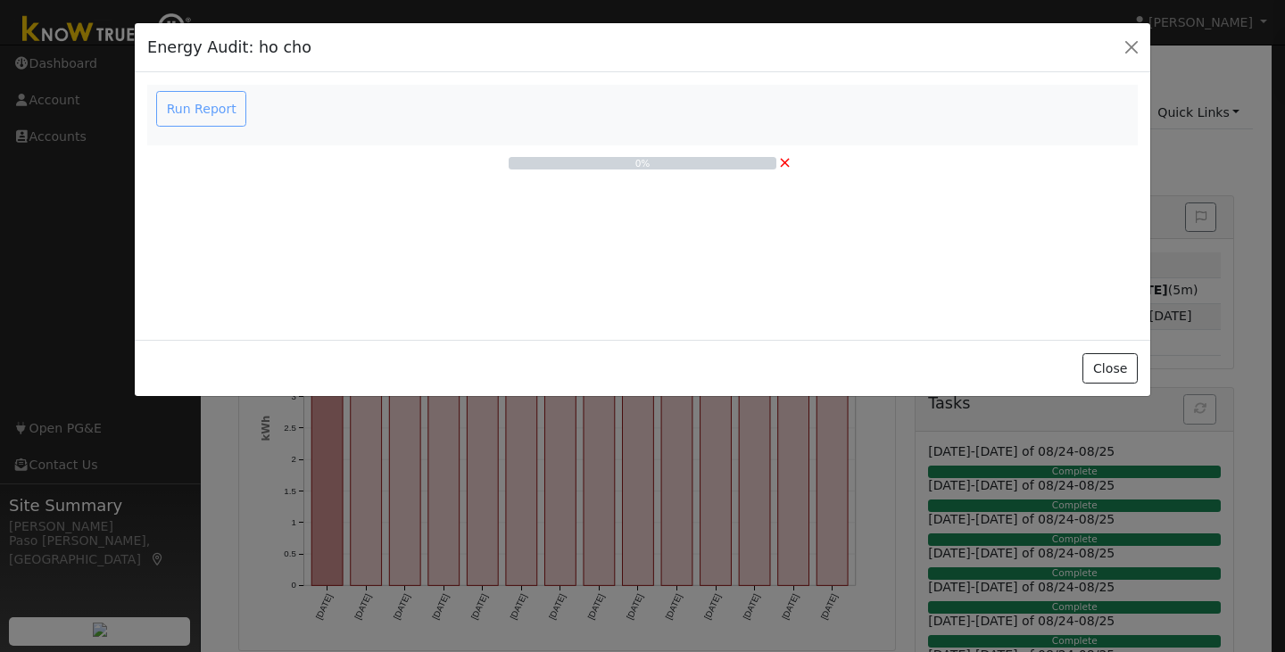
click at [190, 129] on nav "Run Report" at bounding box center [642, 115] width 990 height 61
click at [190, 128] on nav "Run Report" at bounding box center [642, 115] width 990 height 61
click at [194, 103] on div "Run Report" at bounding box center [203, 109] width 101 height 36
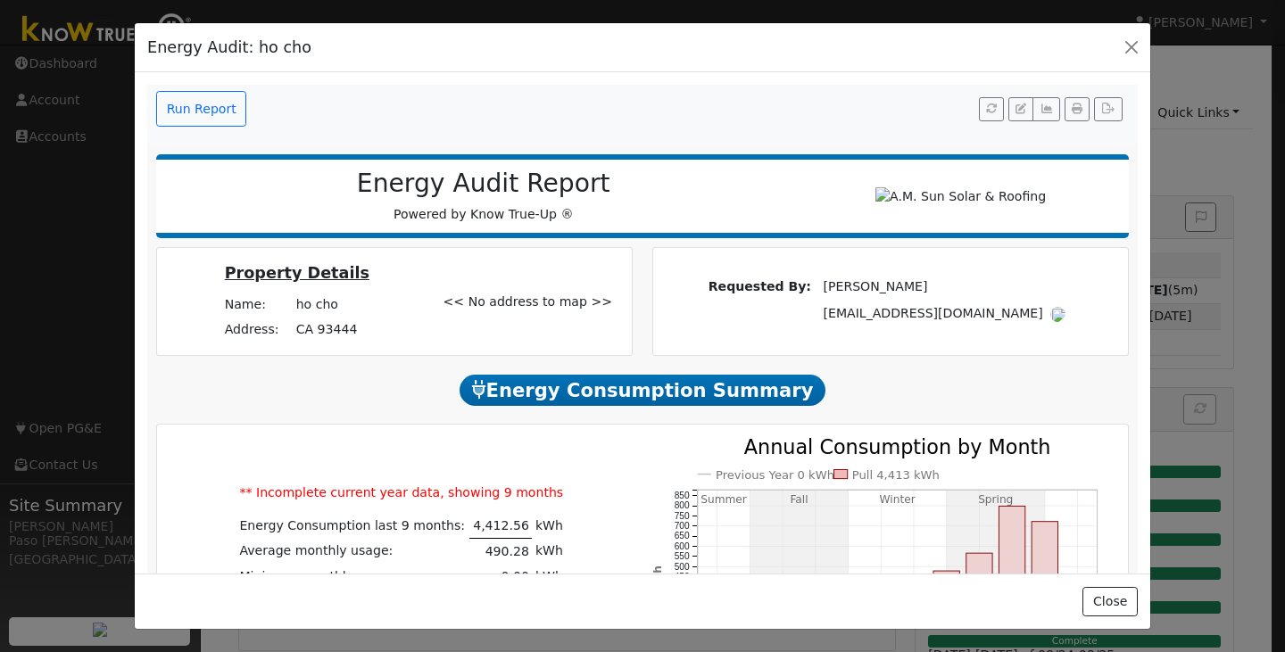
click at [779, 369] on div "Energy Consumption Summary" at bounding box center [642, 386] width 991 height 60
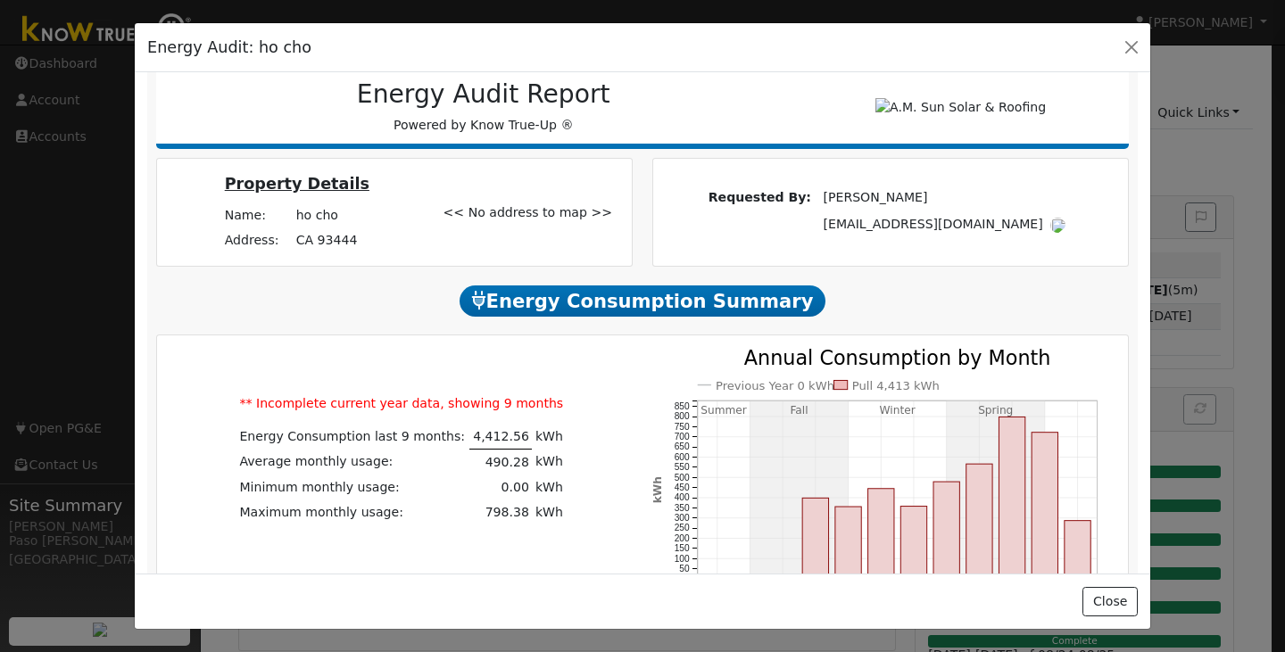
click at [797, 335] on div "Energy Consumption Summary ** Incomplete current year data, showing 9 months En…" at bounding box center [642, 647] width 971 height 624
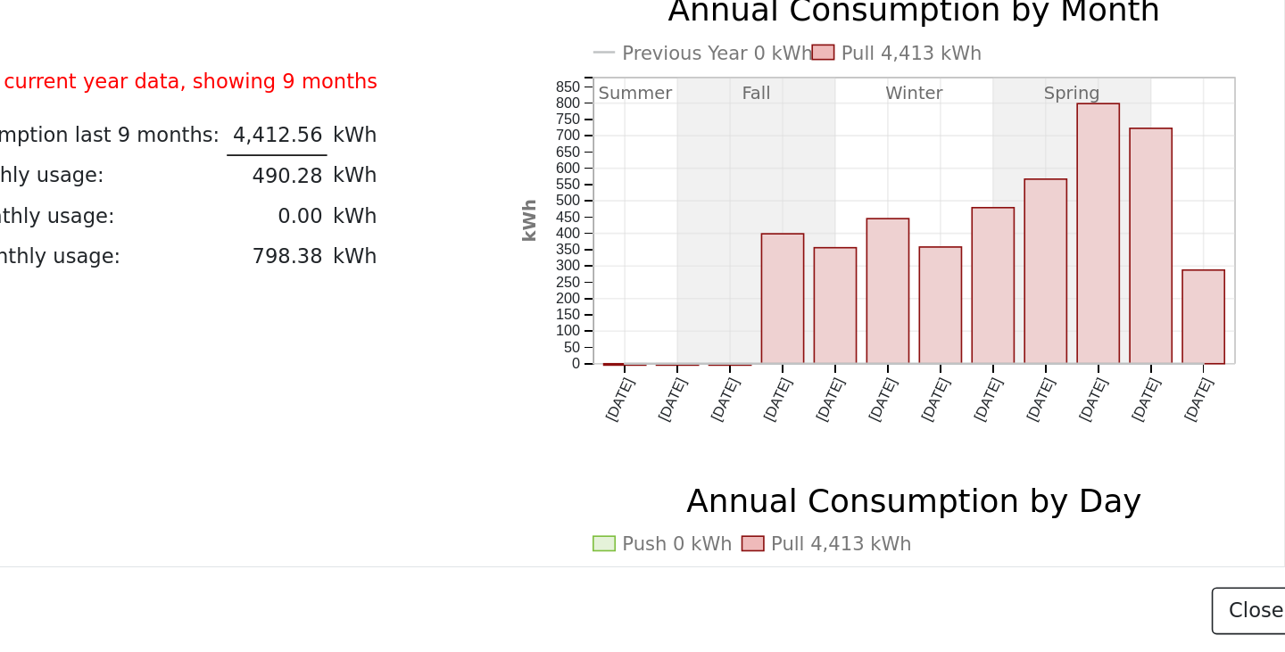
click at [666, 517] on icon "Previous Year 0 kWh Pull 4,413 kWh [DATE] Sep '[DATE] Nov '[DATE] Jan '[DATE] M…" at bounding box center [883, 373] width 463 height 310
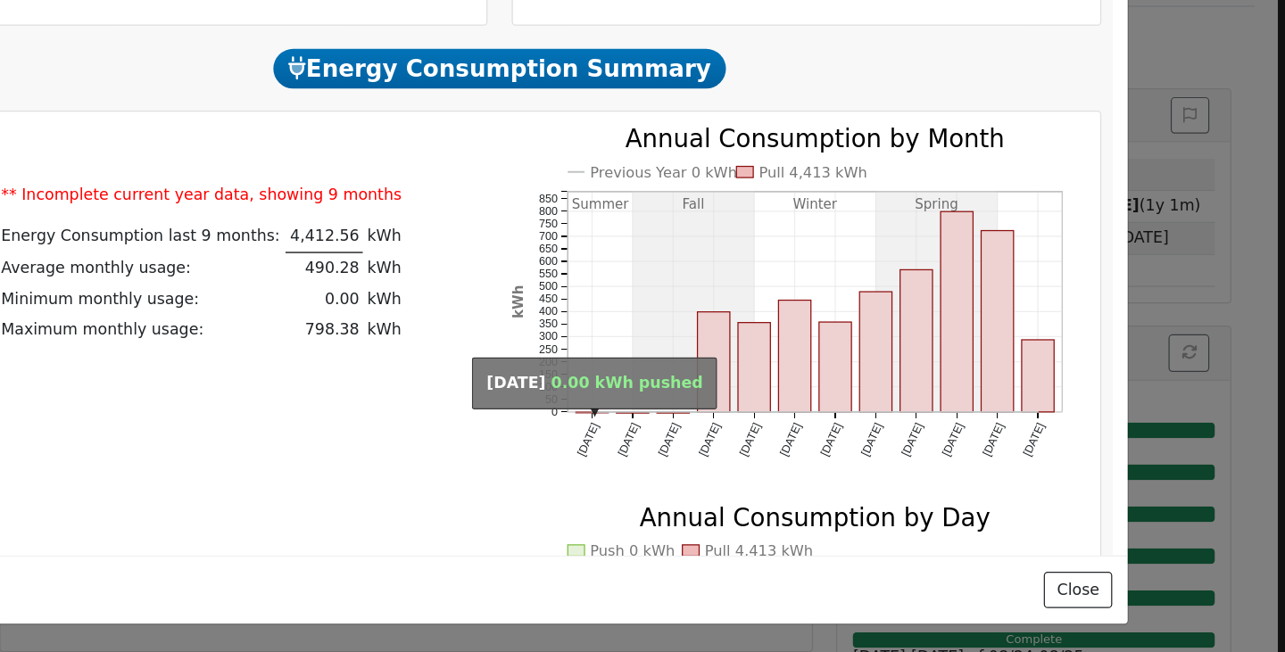
scroll to position [80, 0]
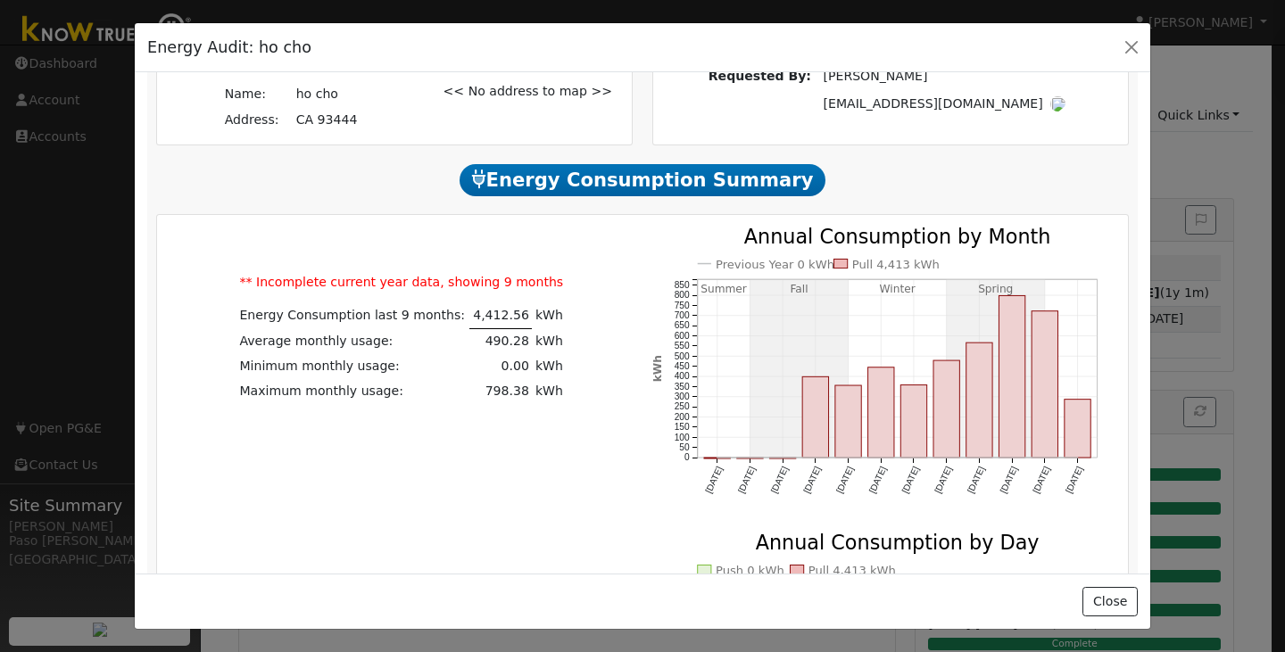
drag, startPoint x: 924, startPoint y: 477, endPoint x: 930, endPoint y: 444, distance: 33.6
click at [930, 444] on icon "Previous Year 0 kWh Pull 4,413 kWh [DATE] Sep '[DATE] Nov '[DATE] Jan '[DATE] M…" at bounding box center [883, 382] width 463 height 310
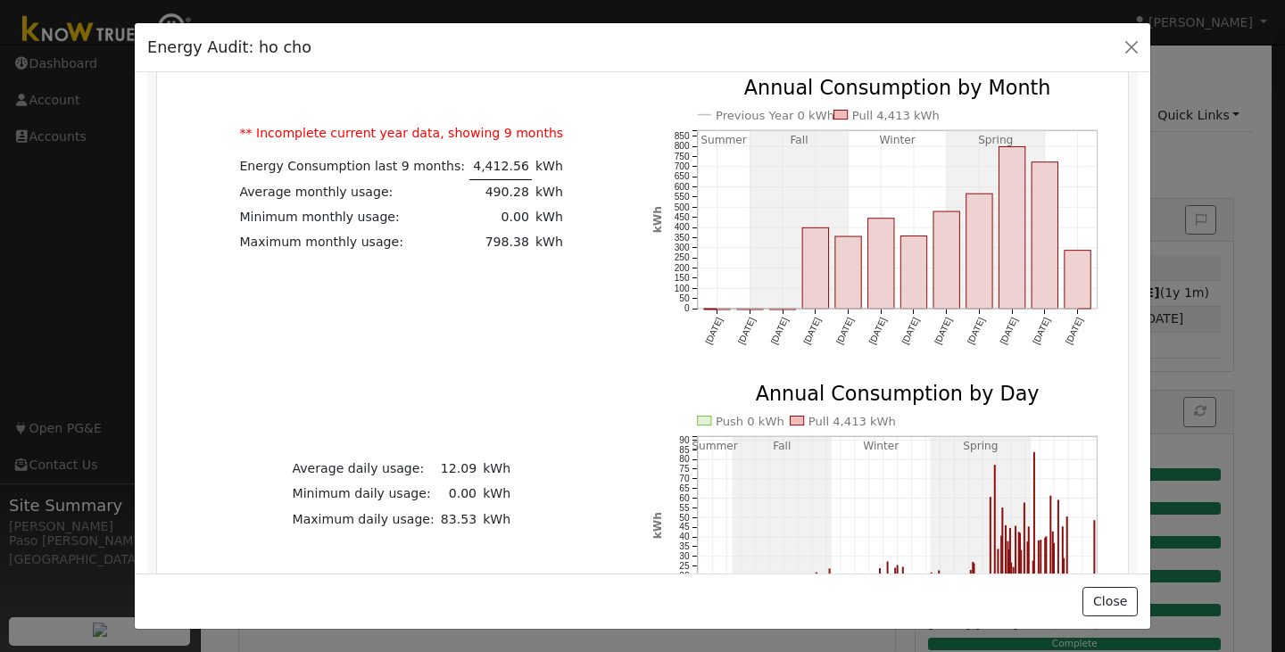
drag, startPoint x: 930, startPoint y: 444, endPoint x: 933, endPoint y: 396, distance: 48.2
click at [933, 396] on g "Push 0 kWh Pull 4,413 kWh 08/01 09/01 10/01 11/01 12/01 01/01 02/01 03/01 04/01…" at bounding box center [874, 514] width 446 height 265
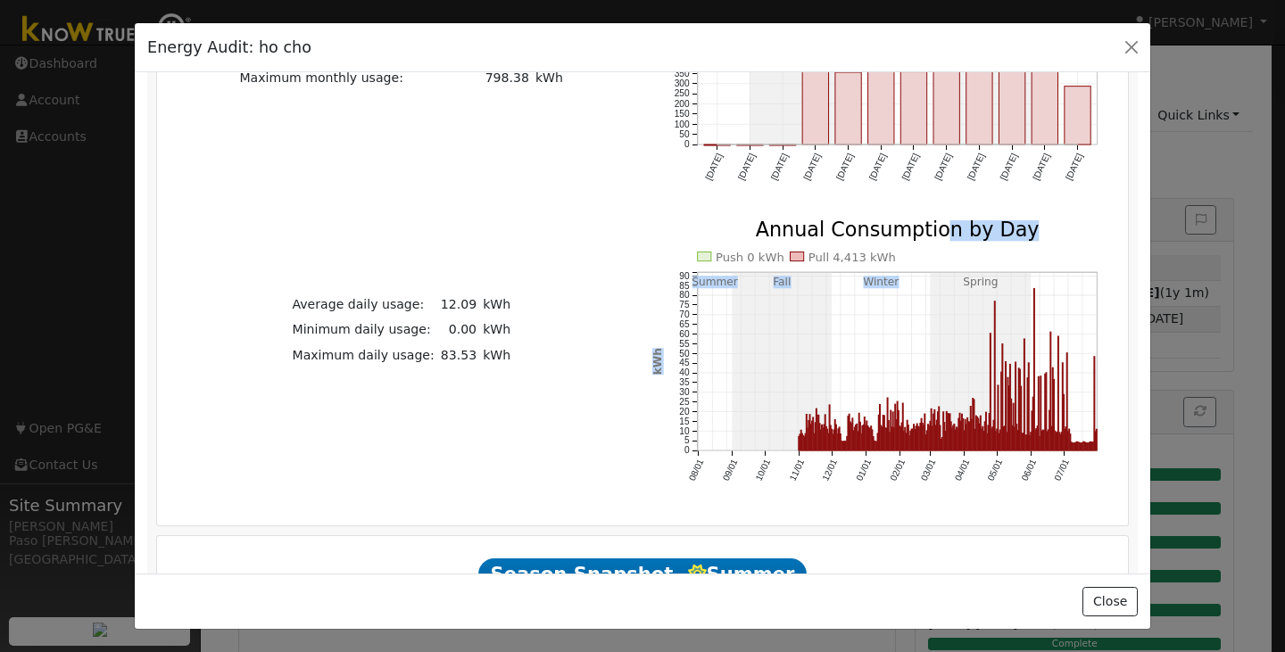
scroll to position [604, 0]
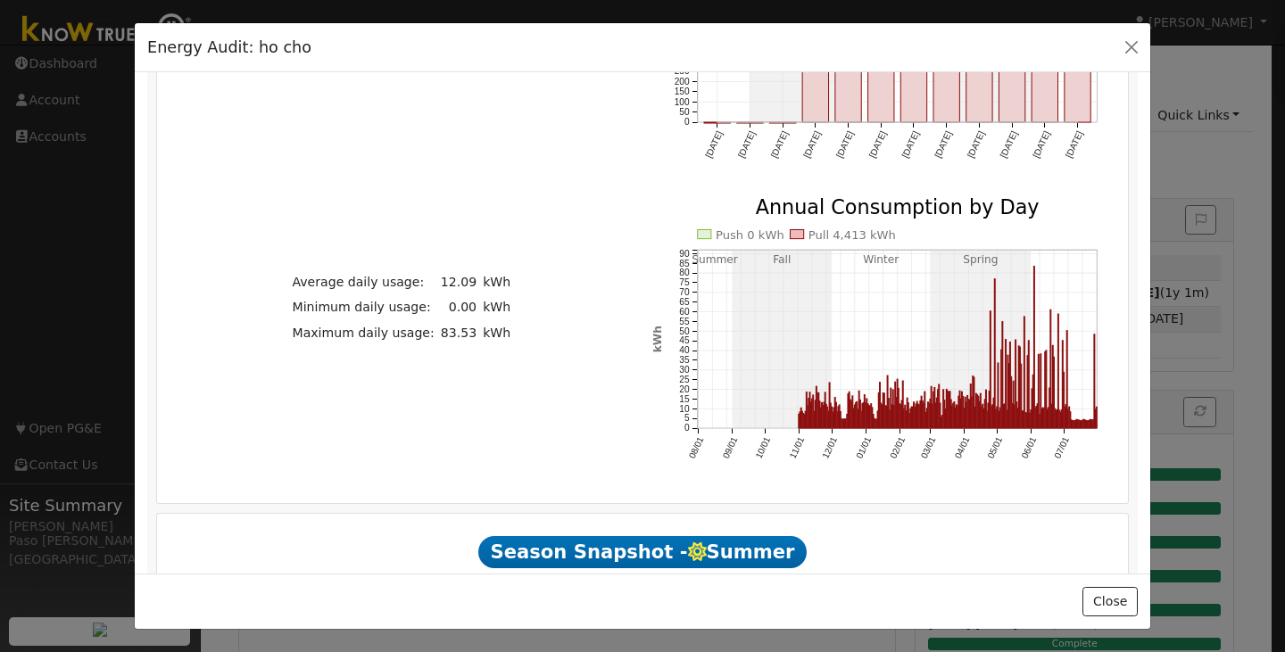
drag, startPoint x: 601, startPoint y: 309, endPoint x: 602, endPoint y: 287, distance: 21.4
click at [602, 287] on div "Average daily usage: 12.09 kWh Minimum daily usage: 0.00 kWh Maximum daily usag…" at bounding box center [402, 307] width 482 height 75
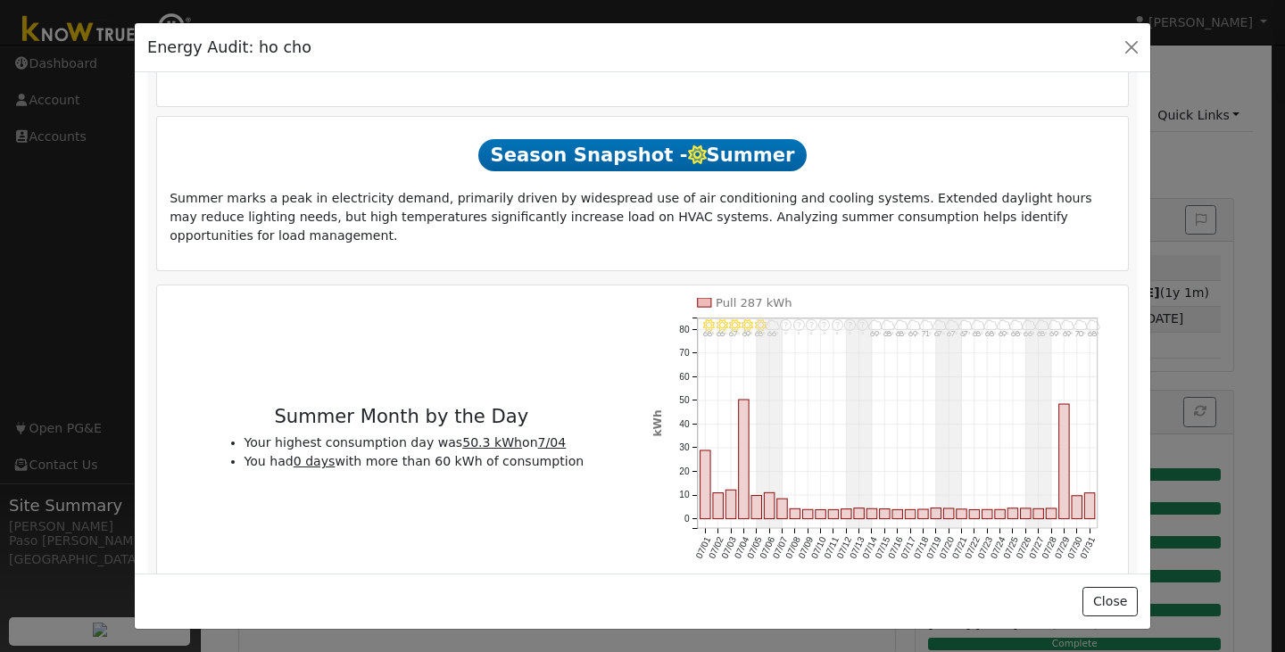
drag, startPoint x: 602, startPoint y: 287, endPoint x: 616, endPoint y: 210, distance: 78.9
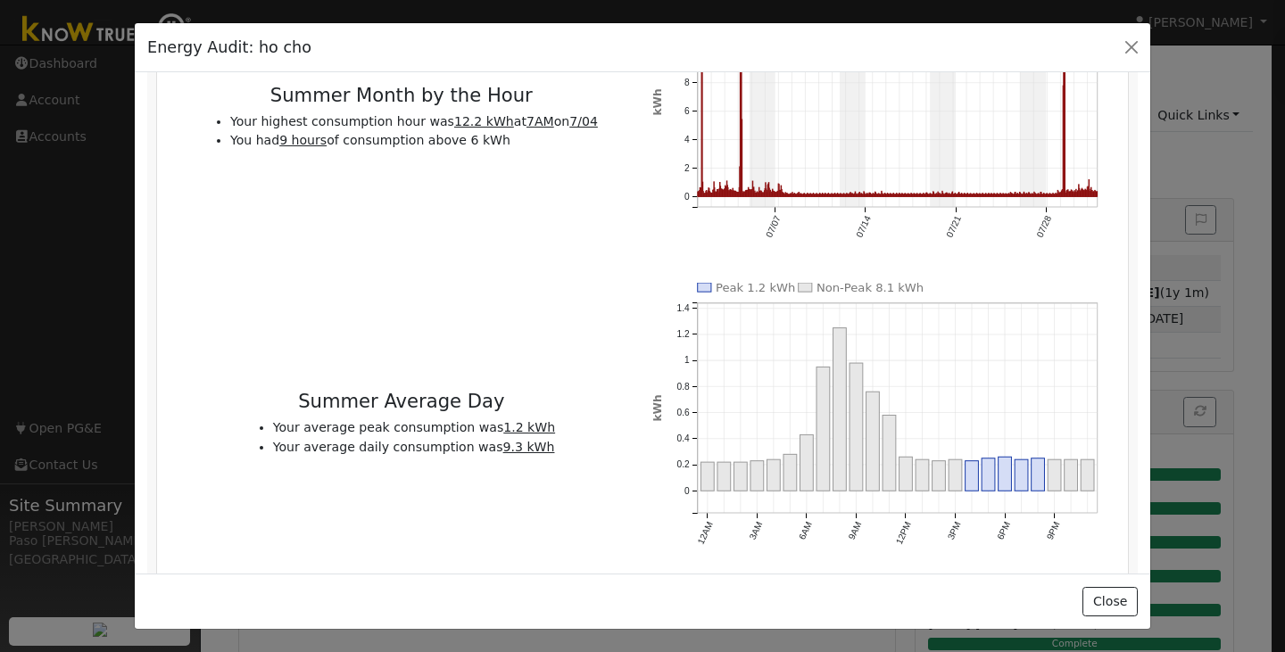
scroll to position [1710, 0]
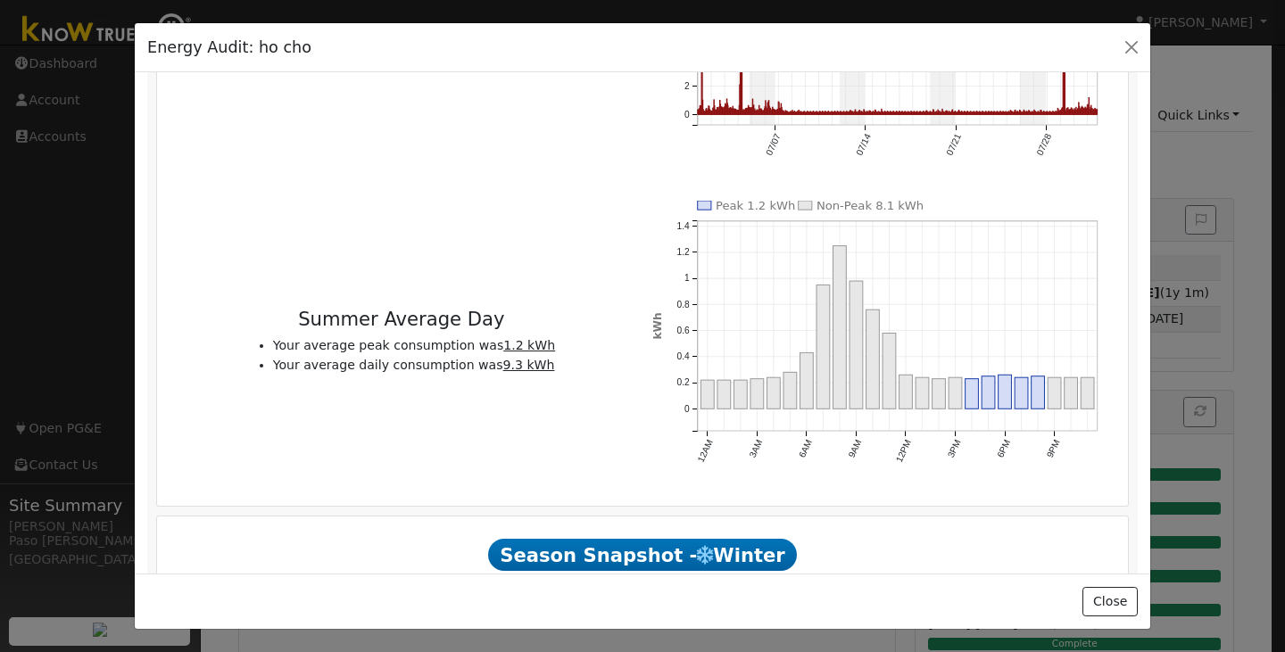
drag, startPoint x: 616, startPoint y: 210, endPoint x: 641, endPoint y: 131, distance: 82.1
click at [641, 131] on div "Summer Month by the Day Your highest consumption day was 50.3 kWh on 7/04 You h…" at bounding box center [642, 41] width 971 height 930
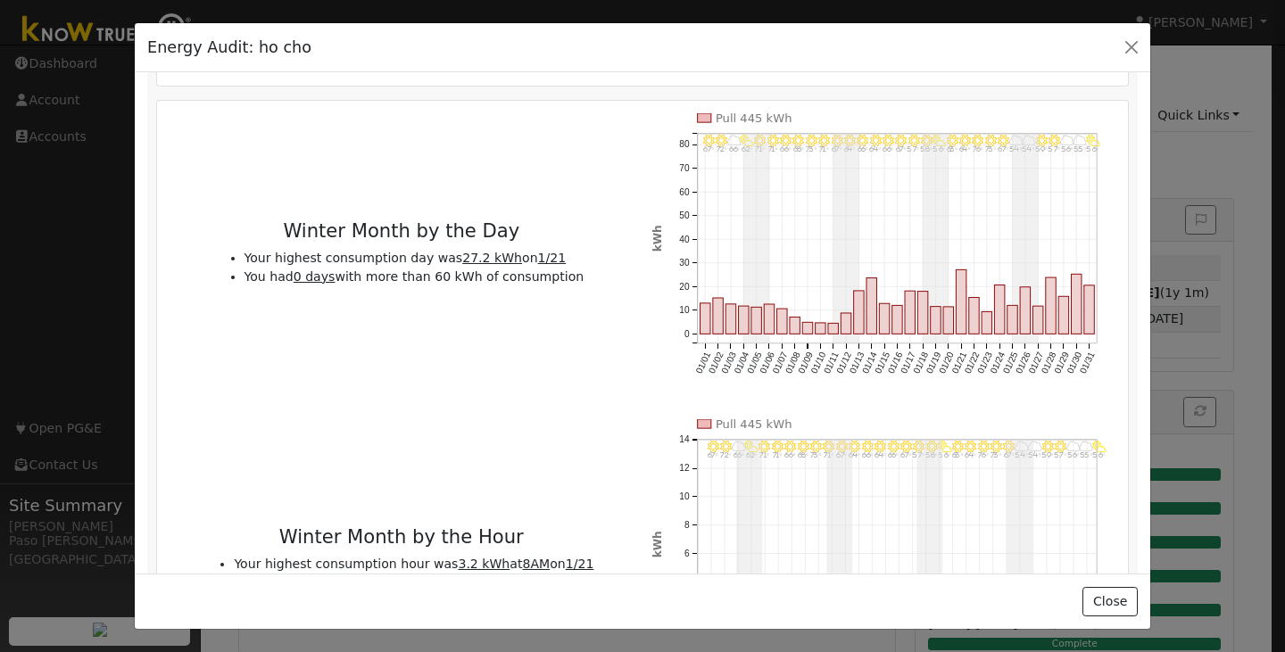
drag, startPoint x: 641, startPoint y: 131, endPoint x: 663, endPoint y: 27, distance: 106.7
click at [663, 27] on div "Energy Audit: ho cho Run Report Cannot read properties of undefined (reading 'l…" at bounding box center [642, 326] width 1017 height 608
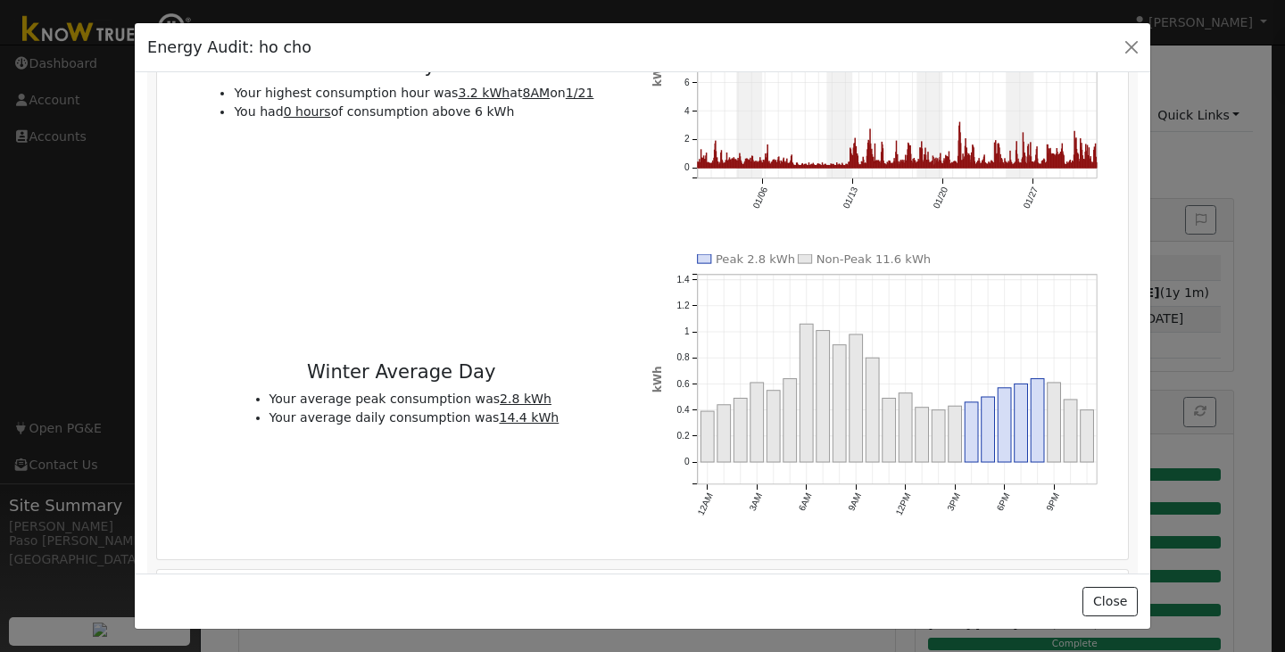
drag, startPoint x: 646, startPoint y: 237, endPoint x: 666, endPoint y: 147, distance: 92.4
click at [666, 147] on div "Winter Month by the Day Your highest consumption day was 27.2 kWh on 1/21 You h…" at bounding box center [642, 95] width 971 height 930
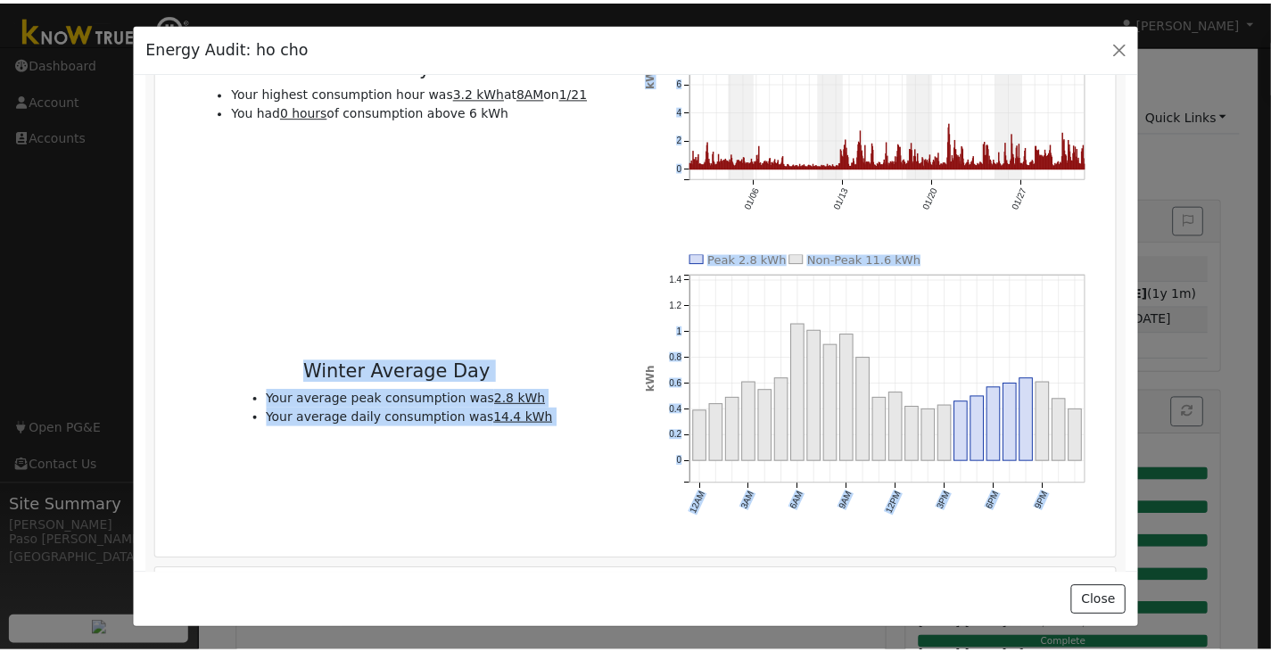
scroll to position [2823, 0]
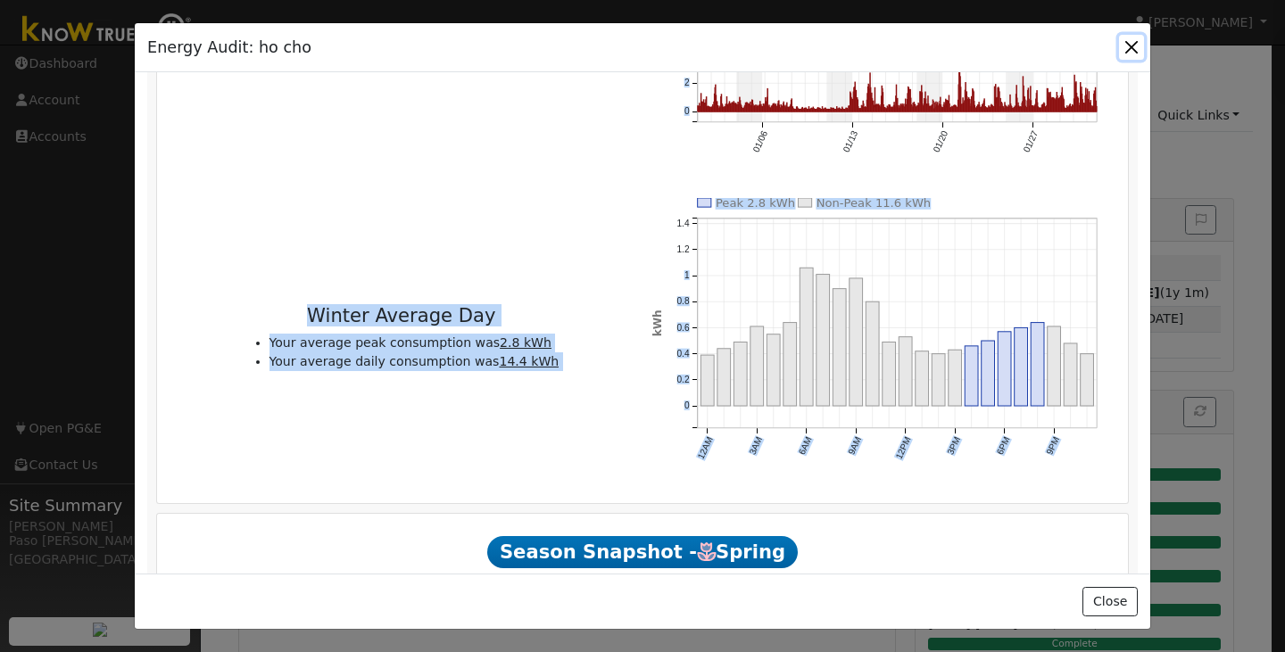
click at [1127, 58] on button "button" at bounding box center [1131, 47] width 25 height 25
